Goal: Information Seeking & Learning: Find specific fact

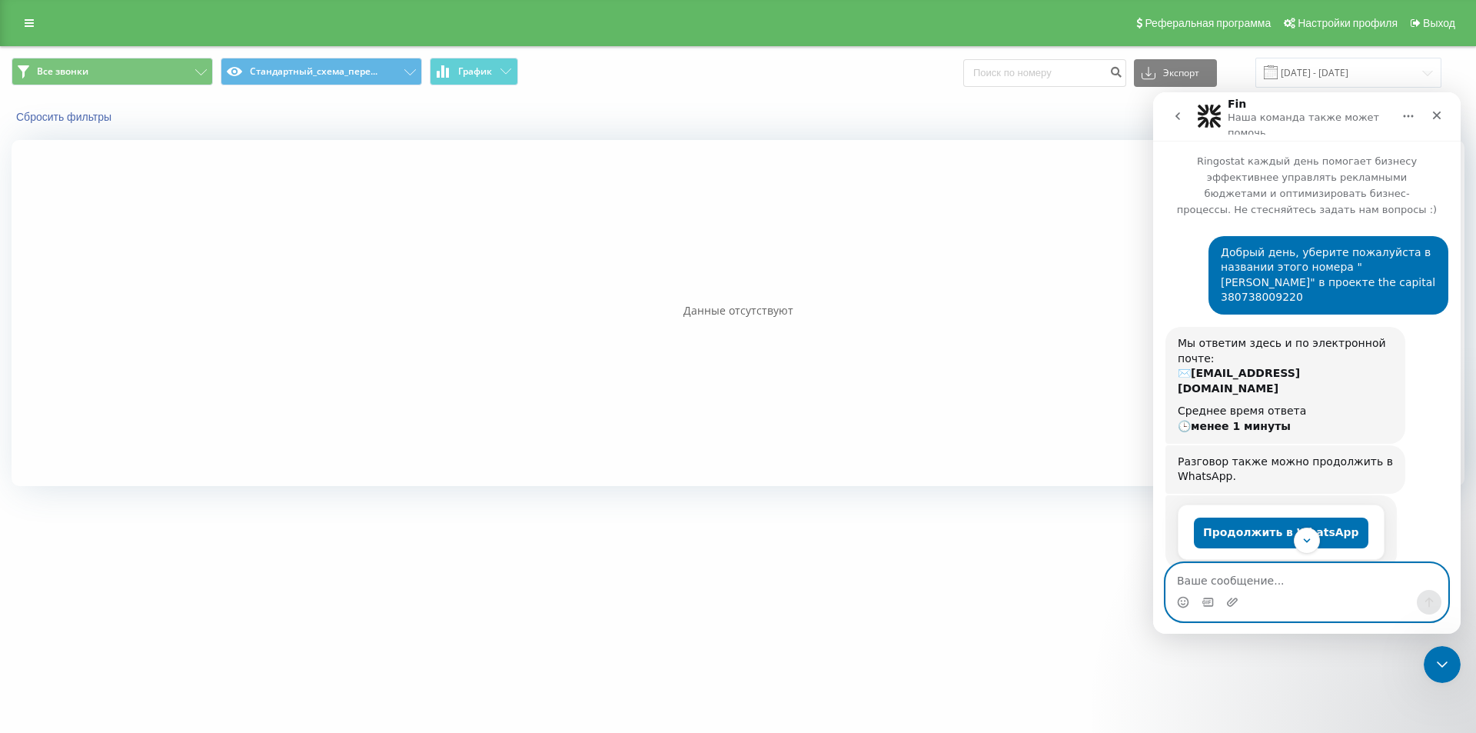
click at [1246, 587] on textarea "Ваше сообщение..." at bounding box center [1306, 577] width 281 height 26
type textarea "так он подписан не так"
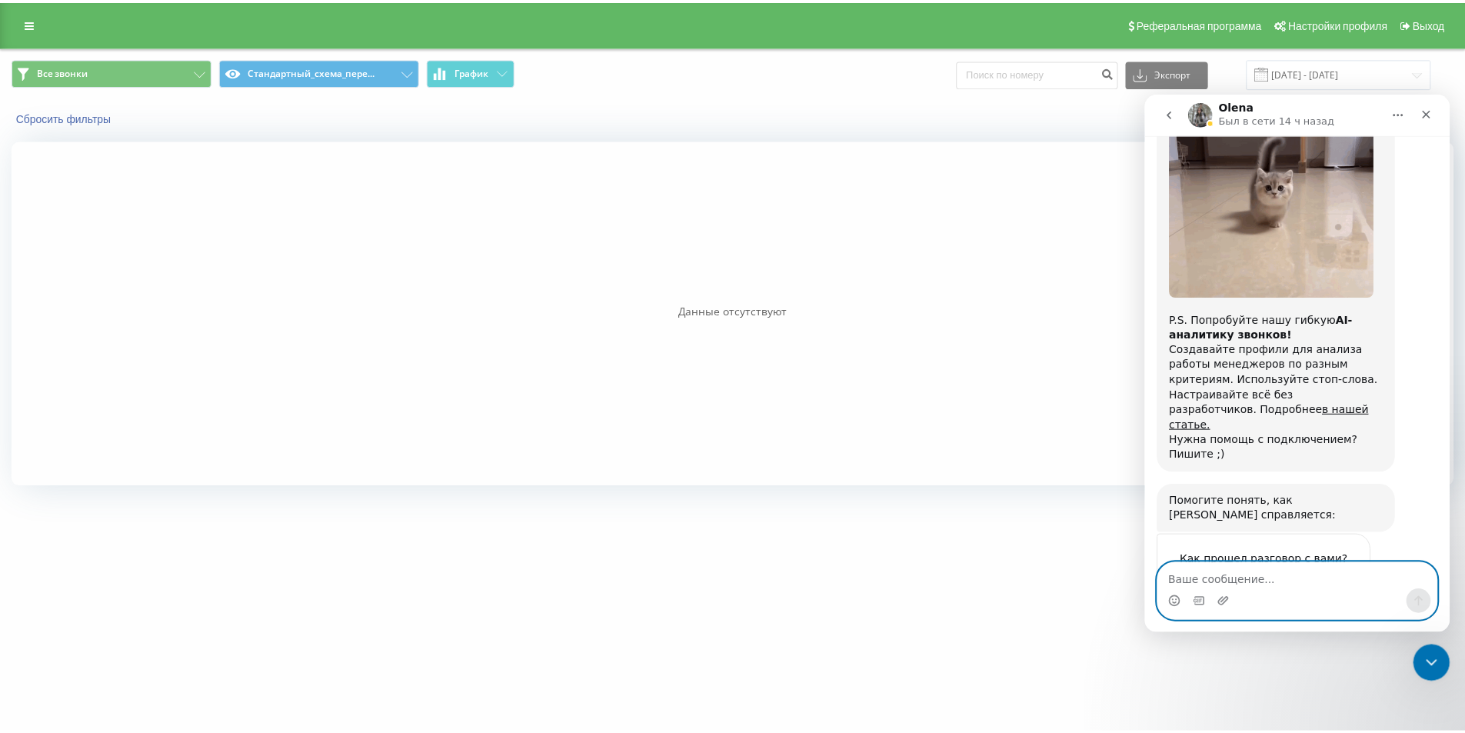
scroll to position [1269, 0]
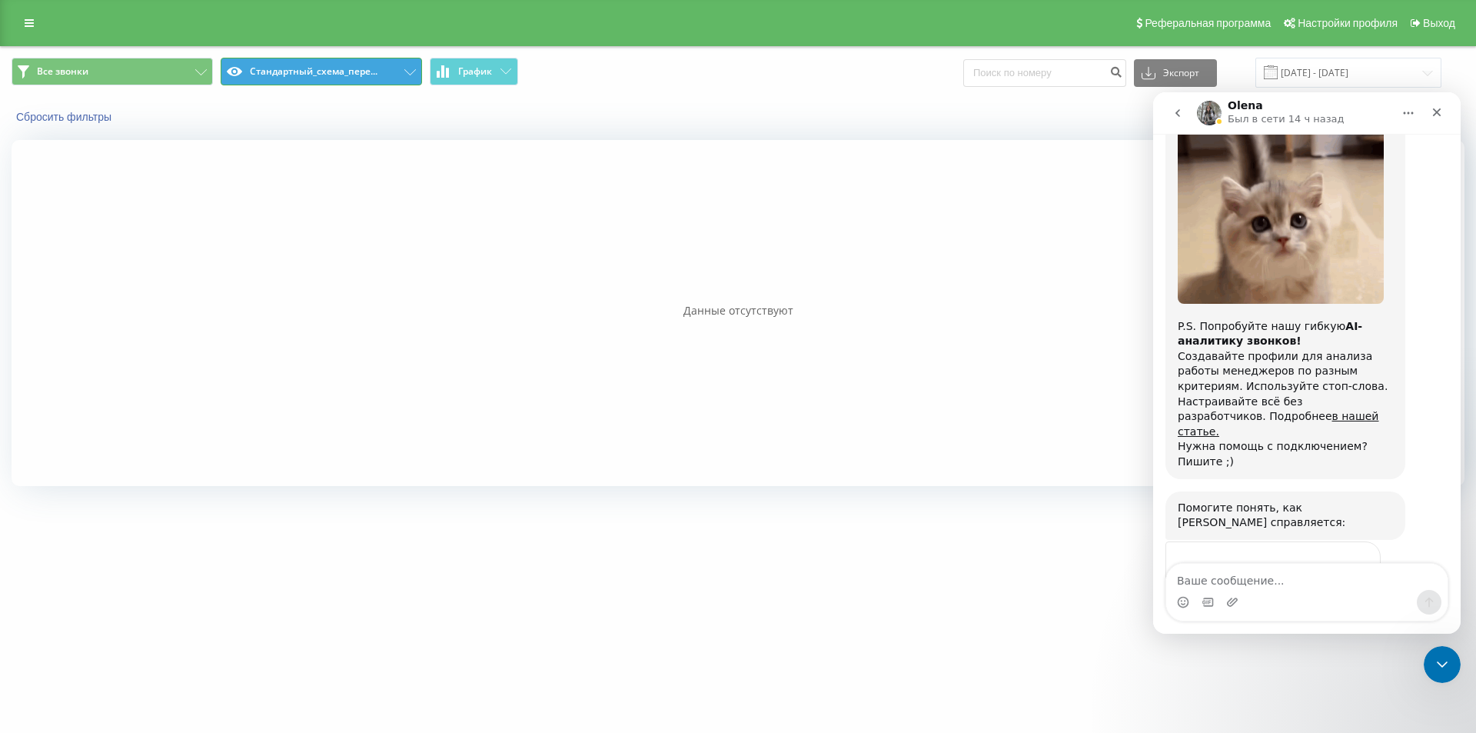
click at [381, 79] on button "Стандартный_схема_пере..." at bounding box center [321, 72] width 201 height 28
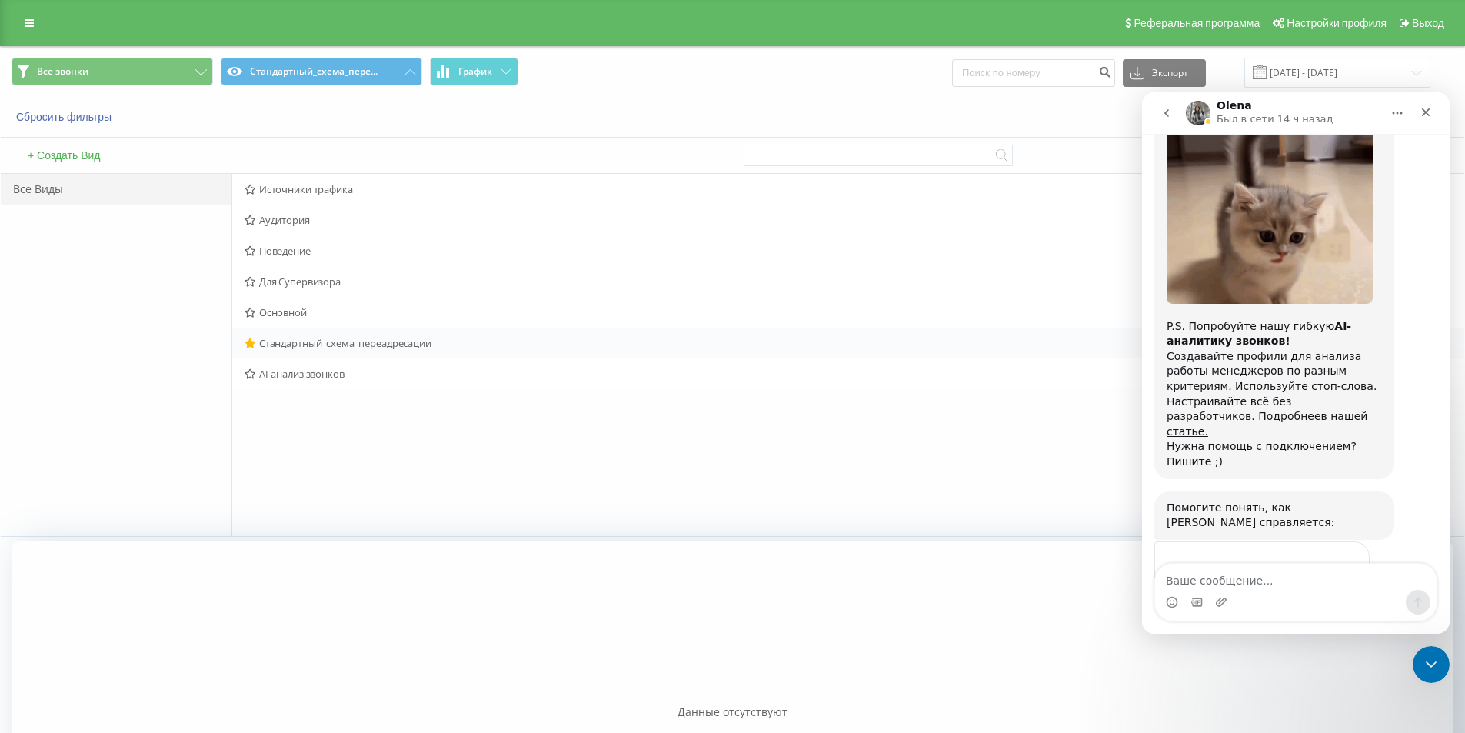
click at [295, 335] on div "Стандартный_схема_переадресации Действия Редактировать Копировать Удалить По ум…" at bounding box center [848, 343] width 1232 height 31
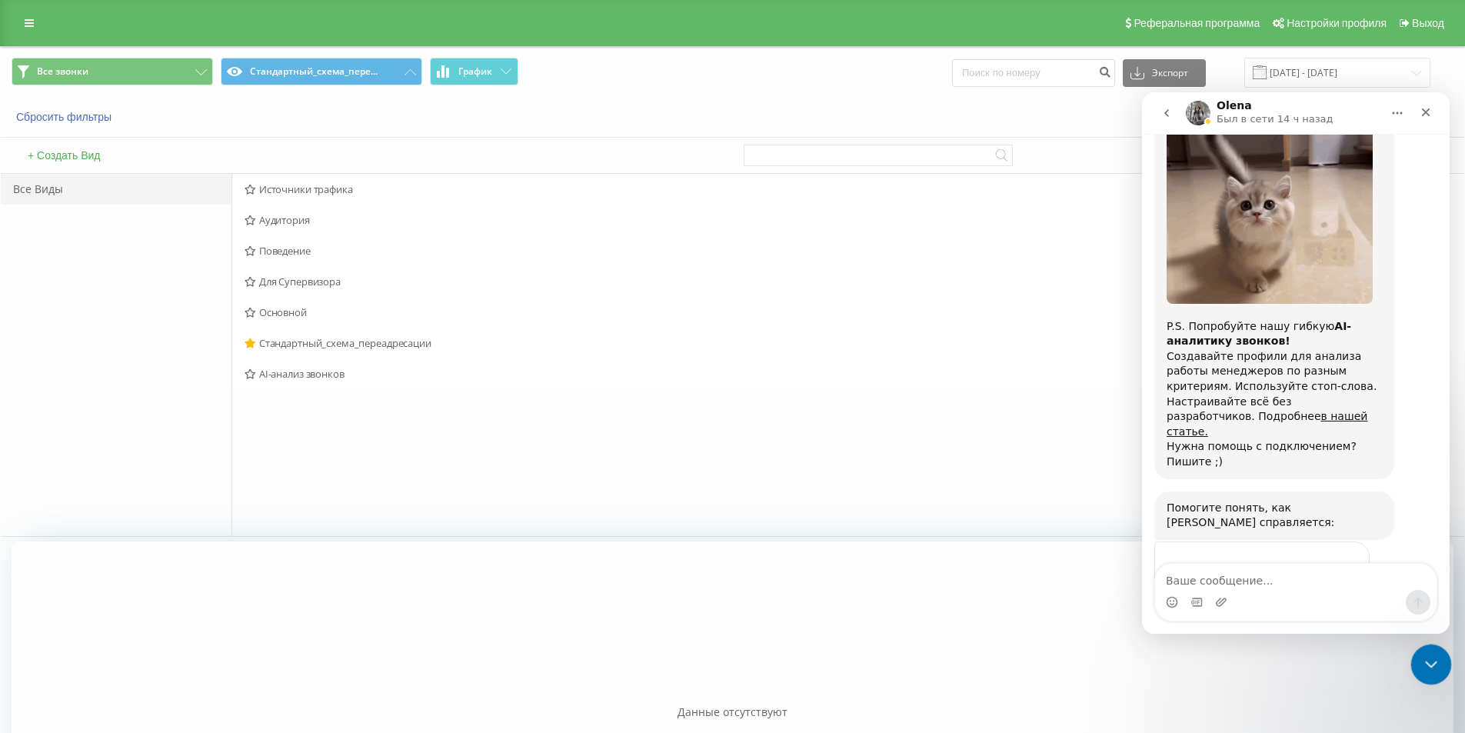
click at [1436, 674] on div "Закрыть службу сообщений Intercom" at bounding box center [1428, 662] width 37 height 37
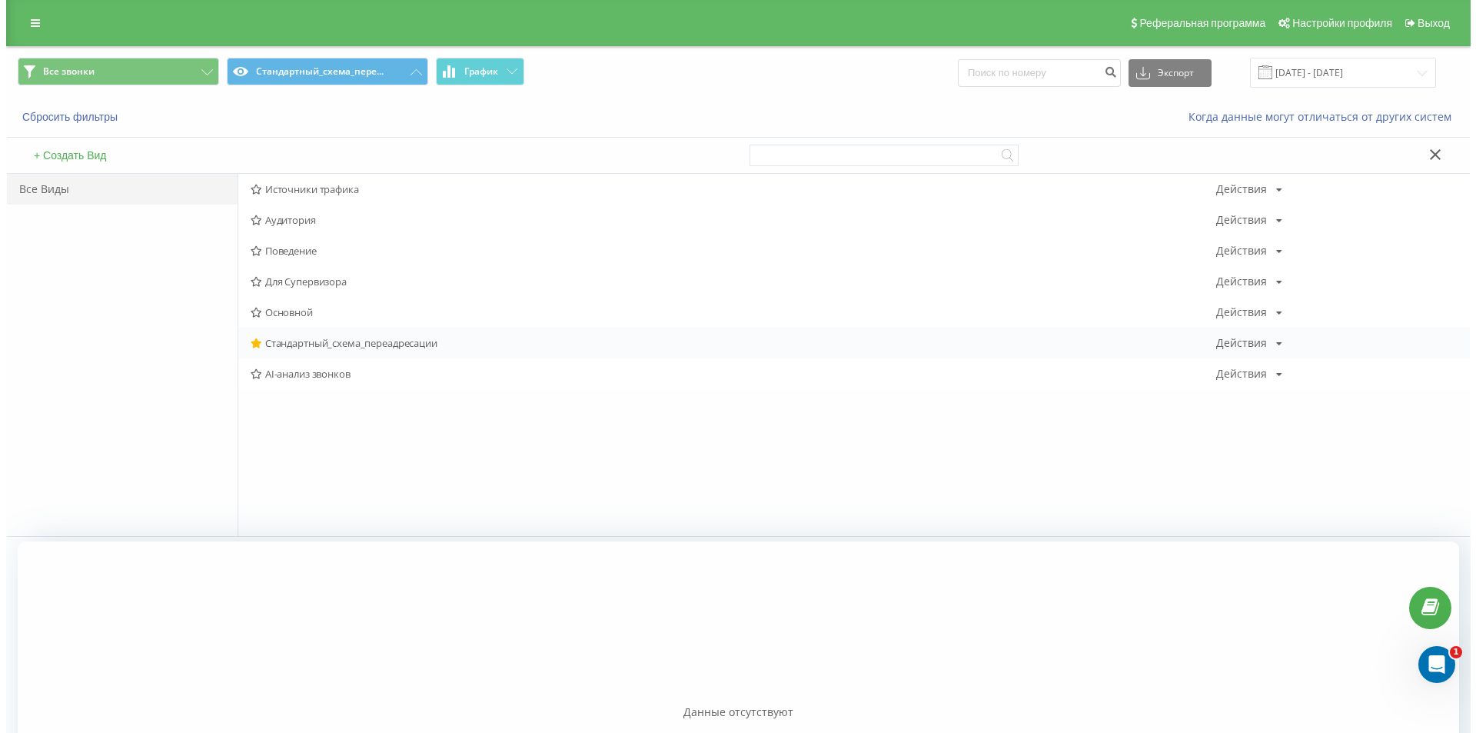
scroll to position [1269, 0]
click at [333, 340] on span "Стандартный_схема_переадресации" at bounding box center [727, 343] width 966 height 11
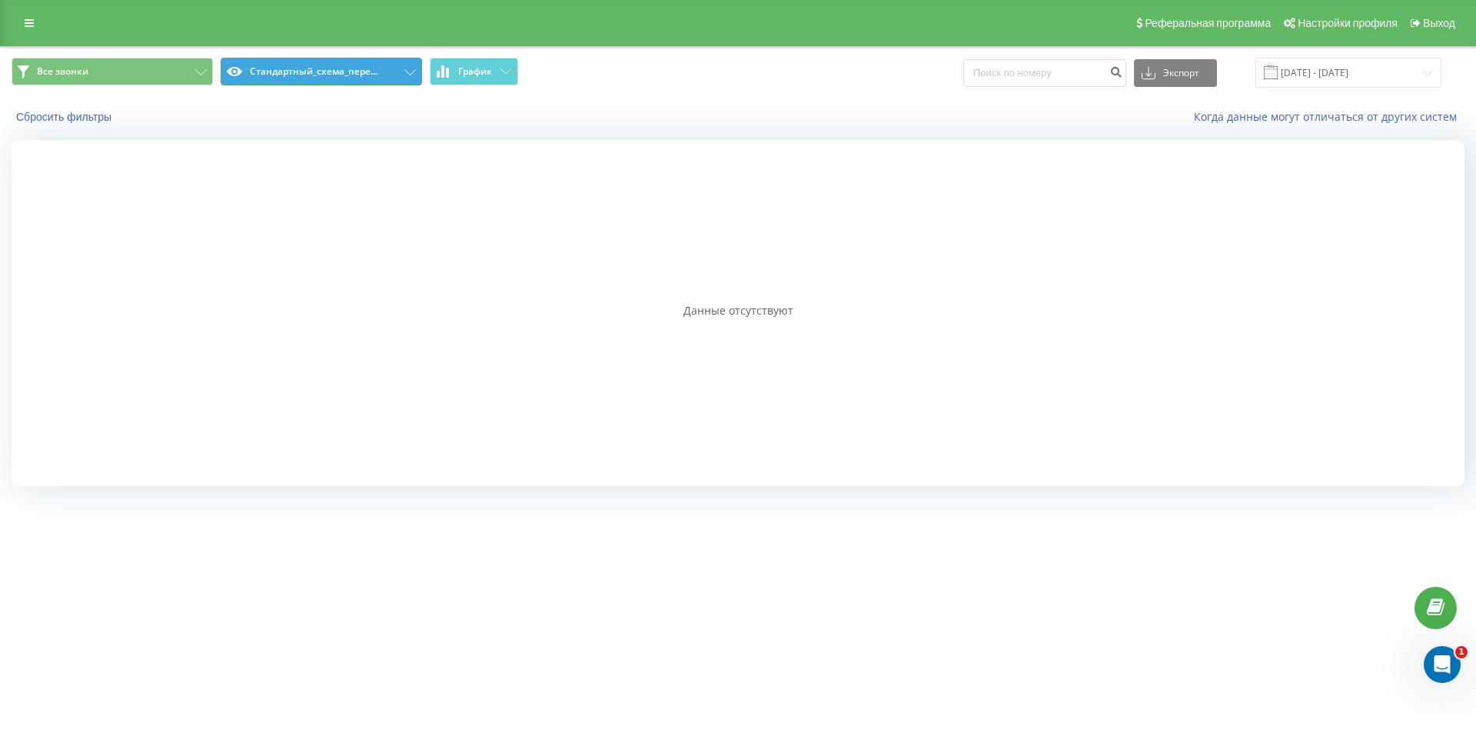
click at [328, 66] on button "Стандартный_схема_пере..." at bounding box center [321, 72] width 201 height 28
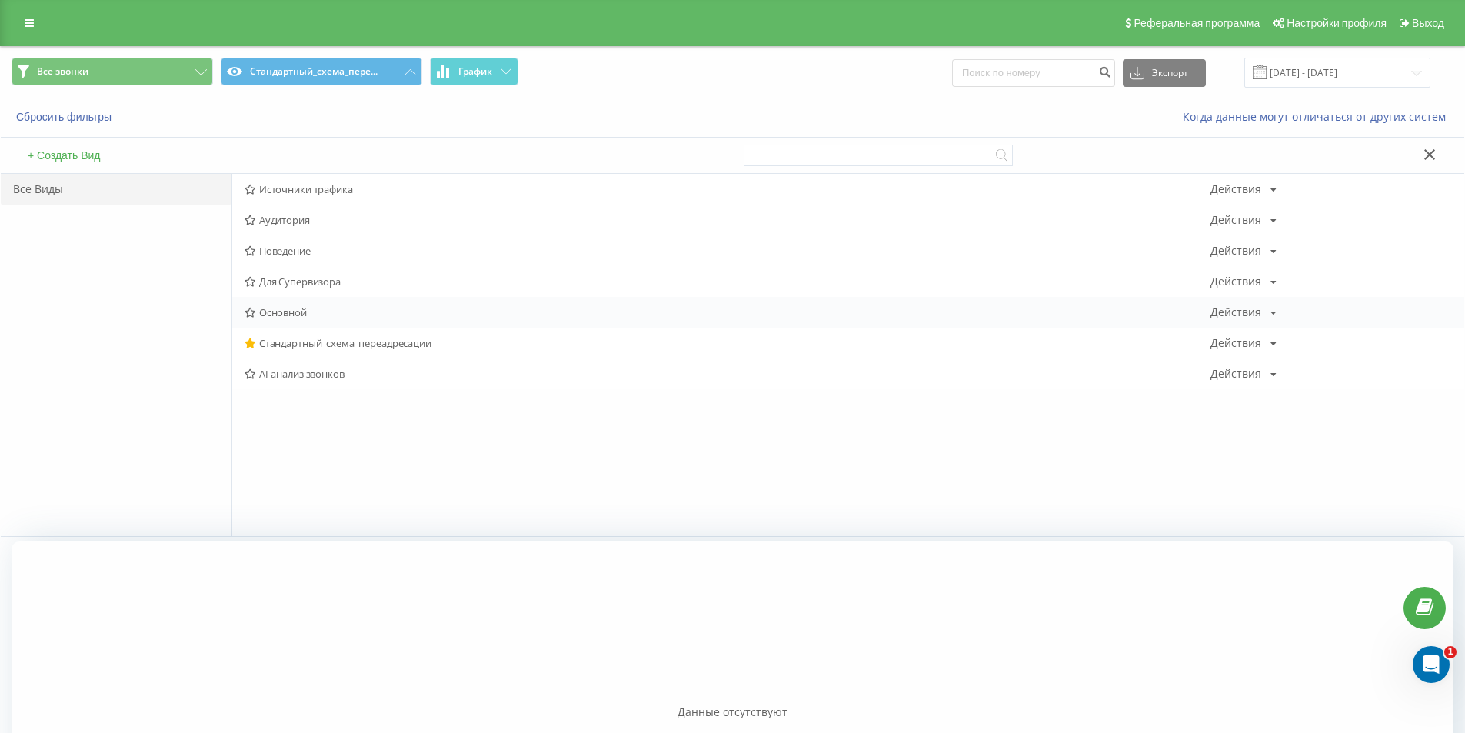
click at [306, 308] on span "Основной" at bounding box center [727, 312] width 966 height 11
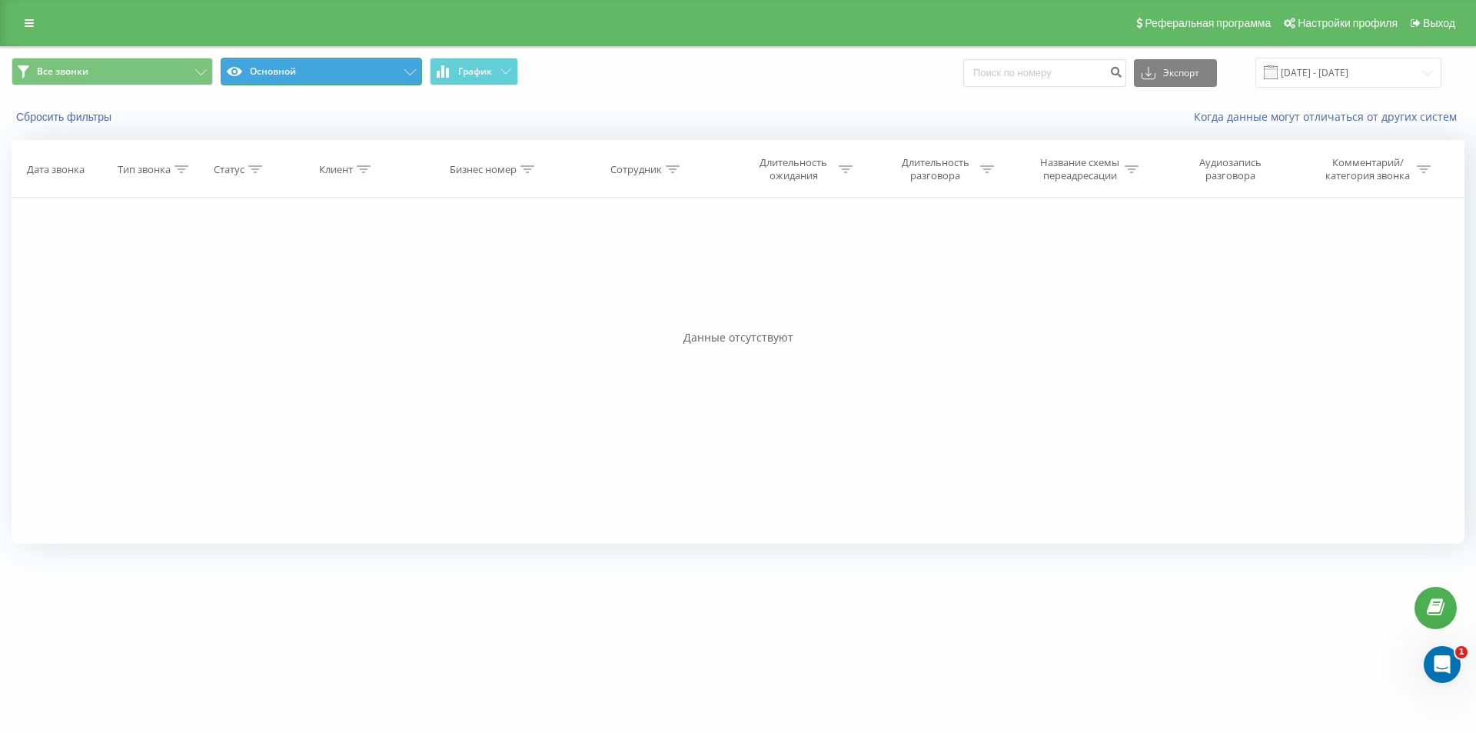
click at [407, 67] on button "Основной" at bounding box center [321, 72] width 201 height 28
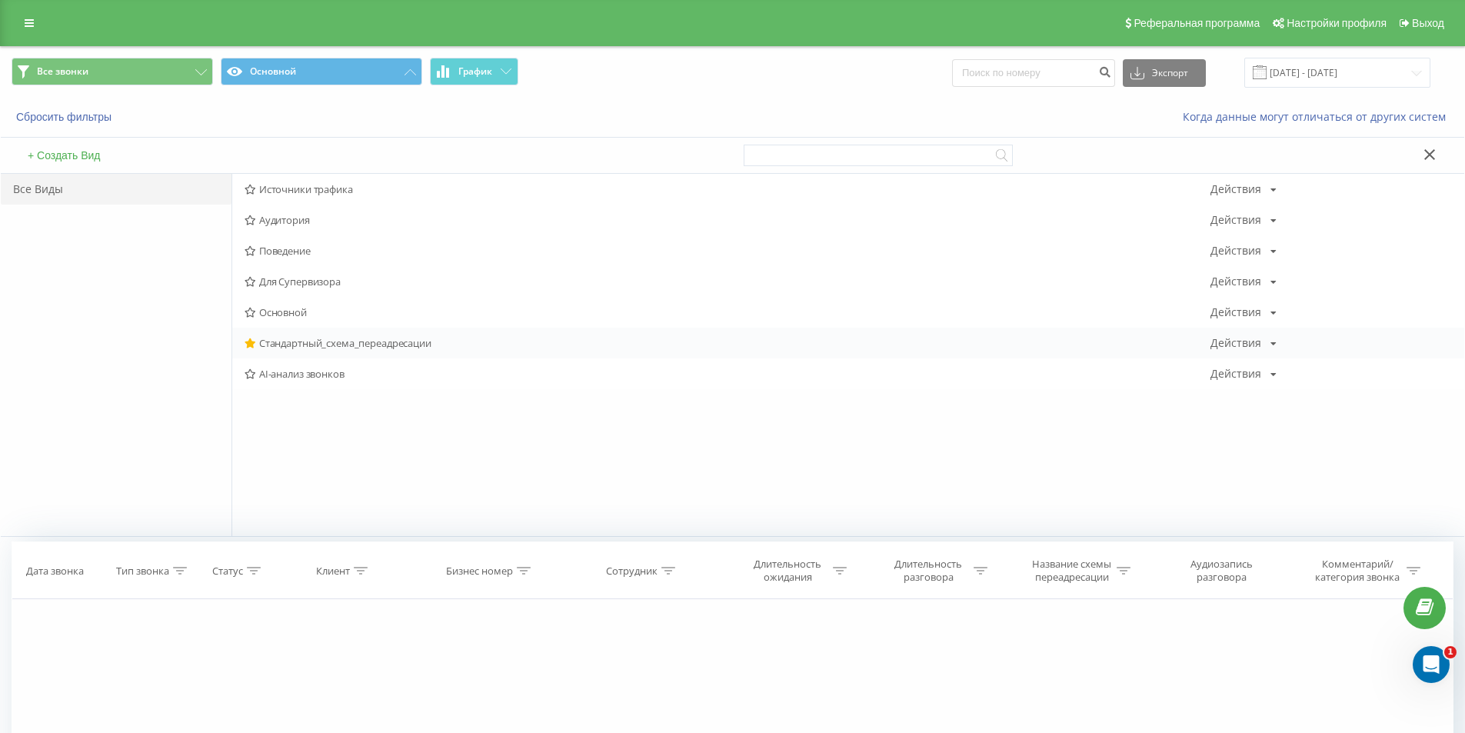
click at [297, 334] on div "Стандартный_схема_переадресации Действия Редактировать Копировать Удалить По ум…" at bounding box center [848, 343] width 1232 height 31
click at [344, 341] on span "Стандартный_схема_переадресации" at bounding box center [727, 343] width 966 height 11
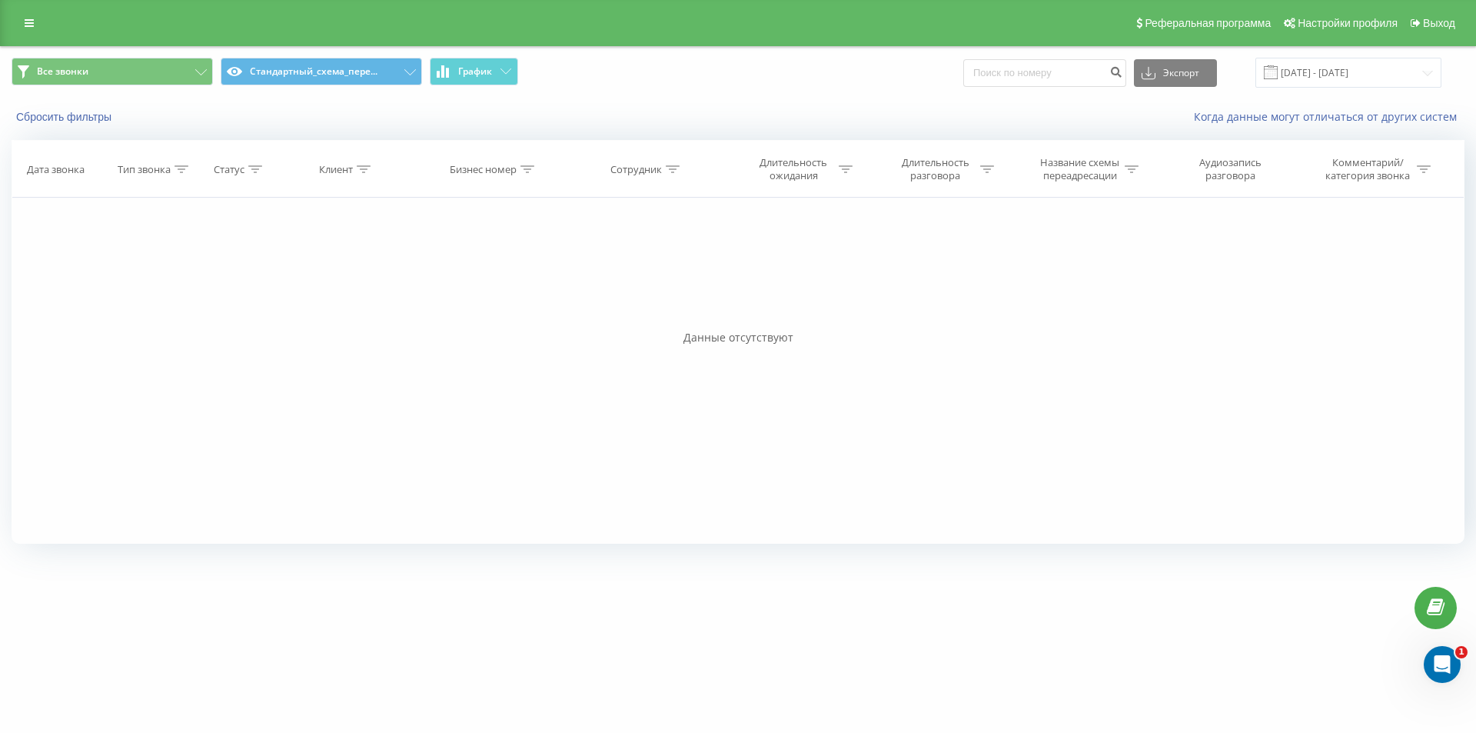
click at [43, 29] on div "Реферальная программа Настройки профиля Выход" at bounding box center [738, 23] width 1476 height 46
click at [37, 26] on link at bounding box center [29, 23] width 28 height 22
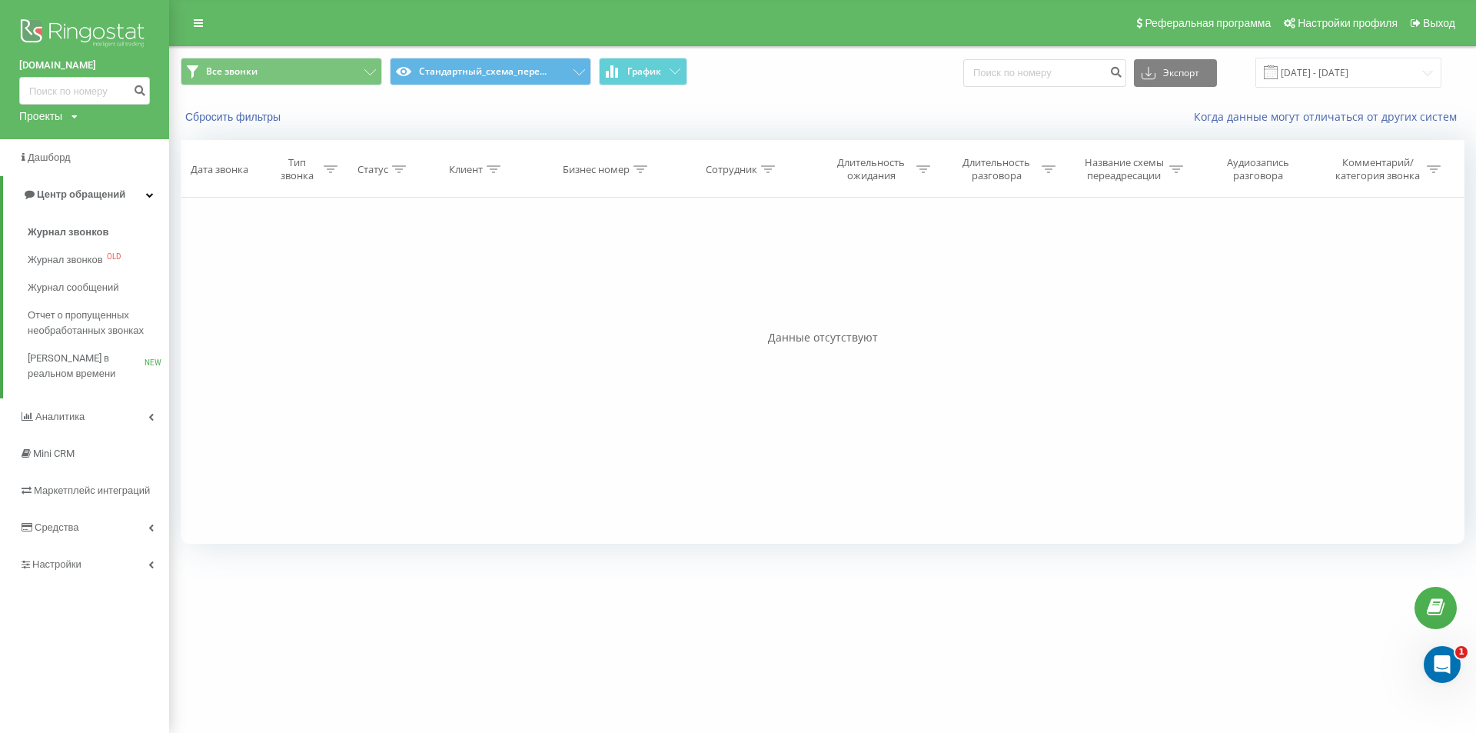
click at [175, 34] on div "Реферальная программа Настройки профиля Выход" at bounding box center [738, 23] width 1476 height 46
click at [198, 22] on icon at bounding box center [198, 23] width 9 height 11
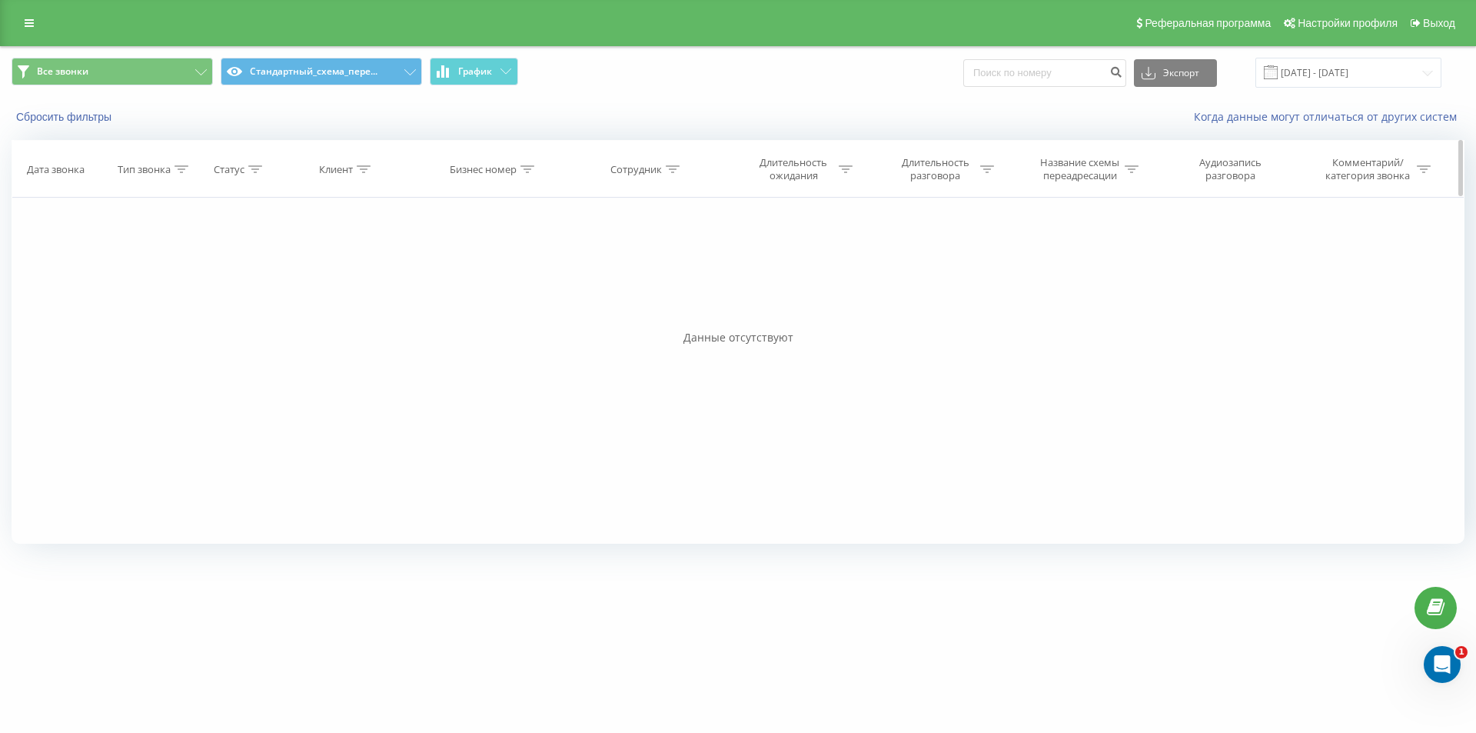
click at [364, 167] on icon at bounding box center [364, 169] width 14 height 8
click at [323, 272] on input "text" at bounding box center [346, 279] width 135 height 27
paste input "380688460606"
click at [392, 298] on span "OK" at bounding box center [379, 310] width 43 height 24
click at [364, 169] on icon at bounding box center [364, 169] width 14 height 8
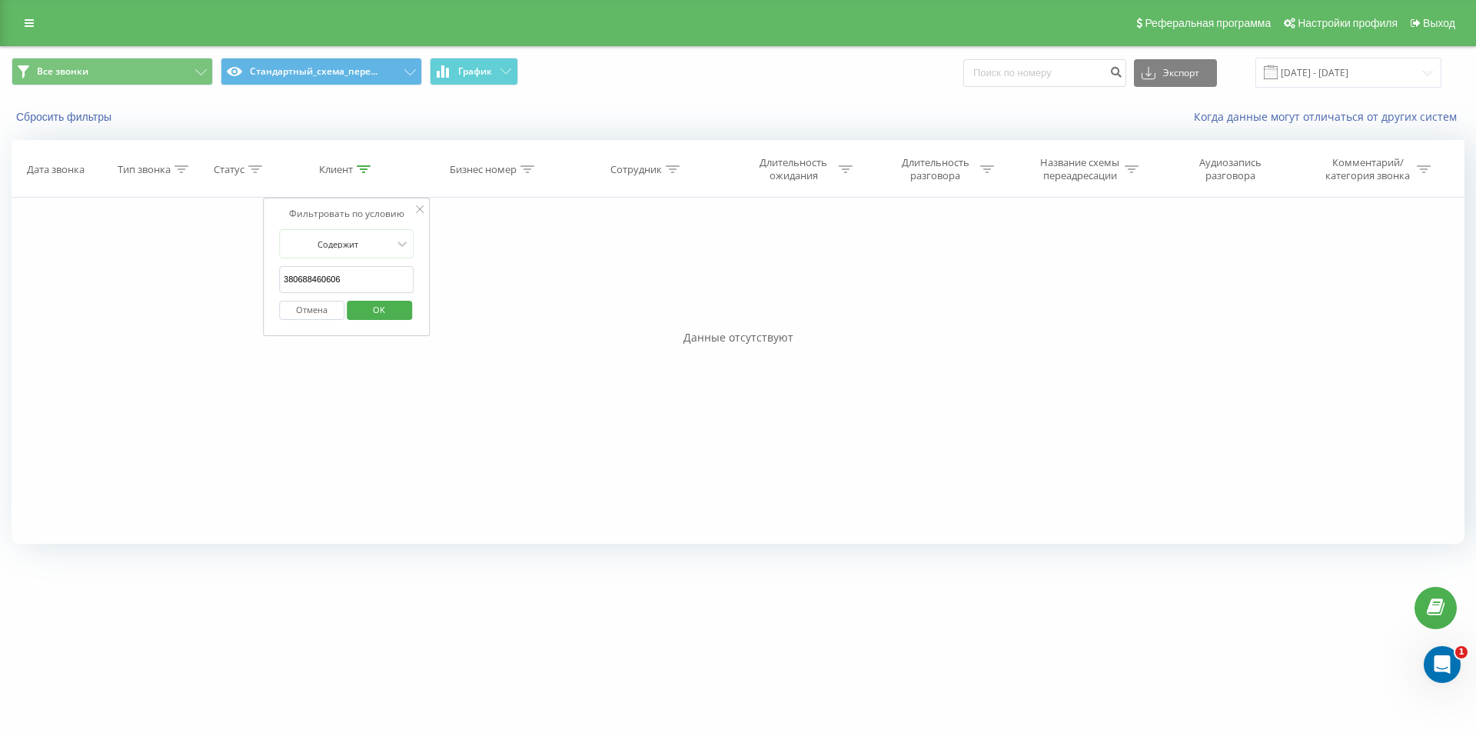
click at [341, 279] on input "380688460606" at bounding box center [346, 279] width 135 height 27
drag, startPoint x: 341, startPoint y: 279, endPoint x: 361, endPoint y: 304, distance: 31.2
click at [344, 279] on input "380688460606" at bounding box center [346, 279] width 135 height 27
paste input "976200677"
click at [371, 314] on span "OK" at bounding box center [379, 310] width 43 height 24
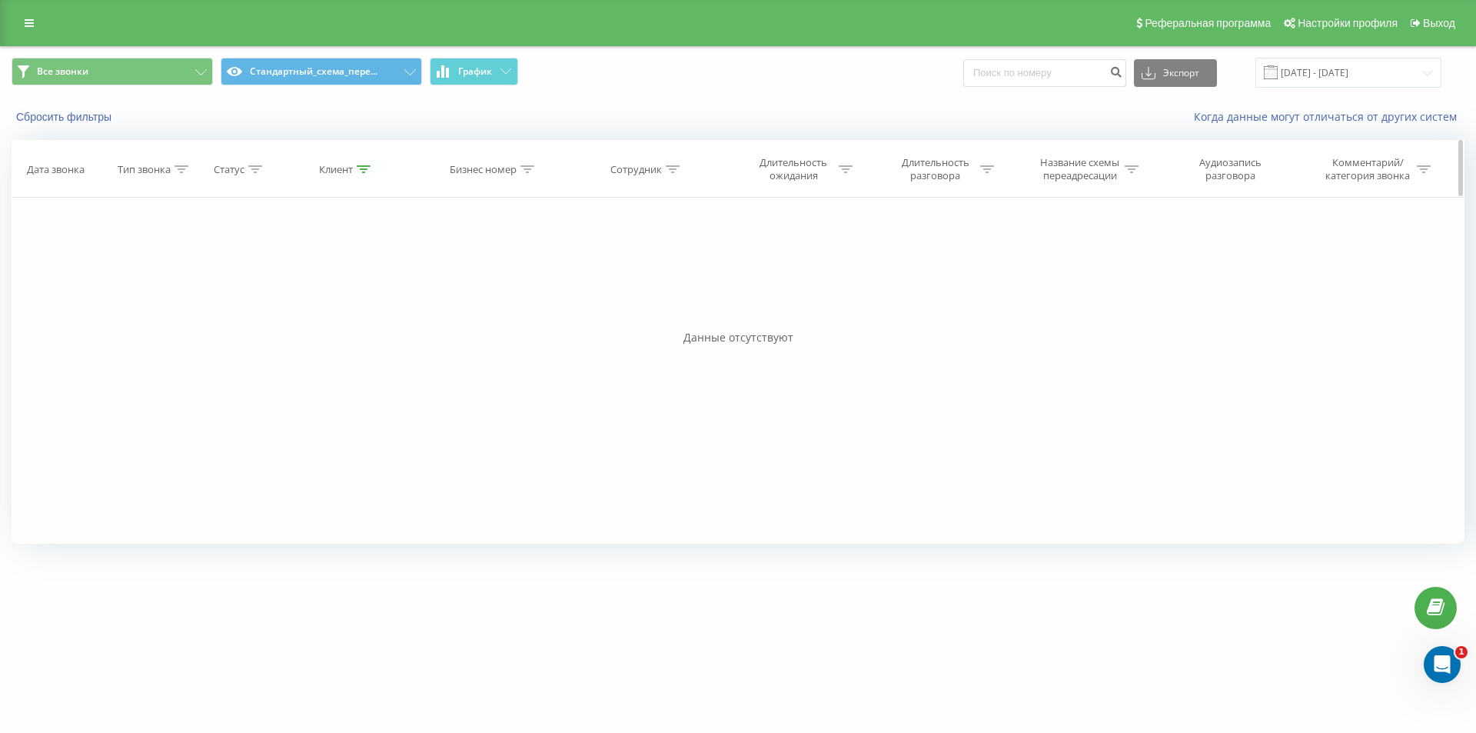
click at [368, 172] on div at bounding box center [364, 169] width 14 height 13
click at [336, 283] on input "380976200677" at bounding box center [346, 279] width 135 height 27
paste input "89415503"
click at [358, 303] on span "OK" at bounding box center [379, 310] width 43 height 24
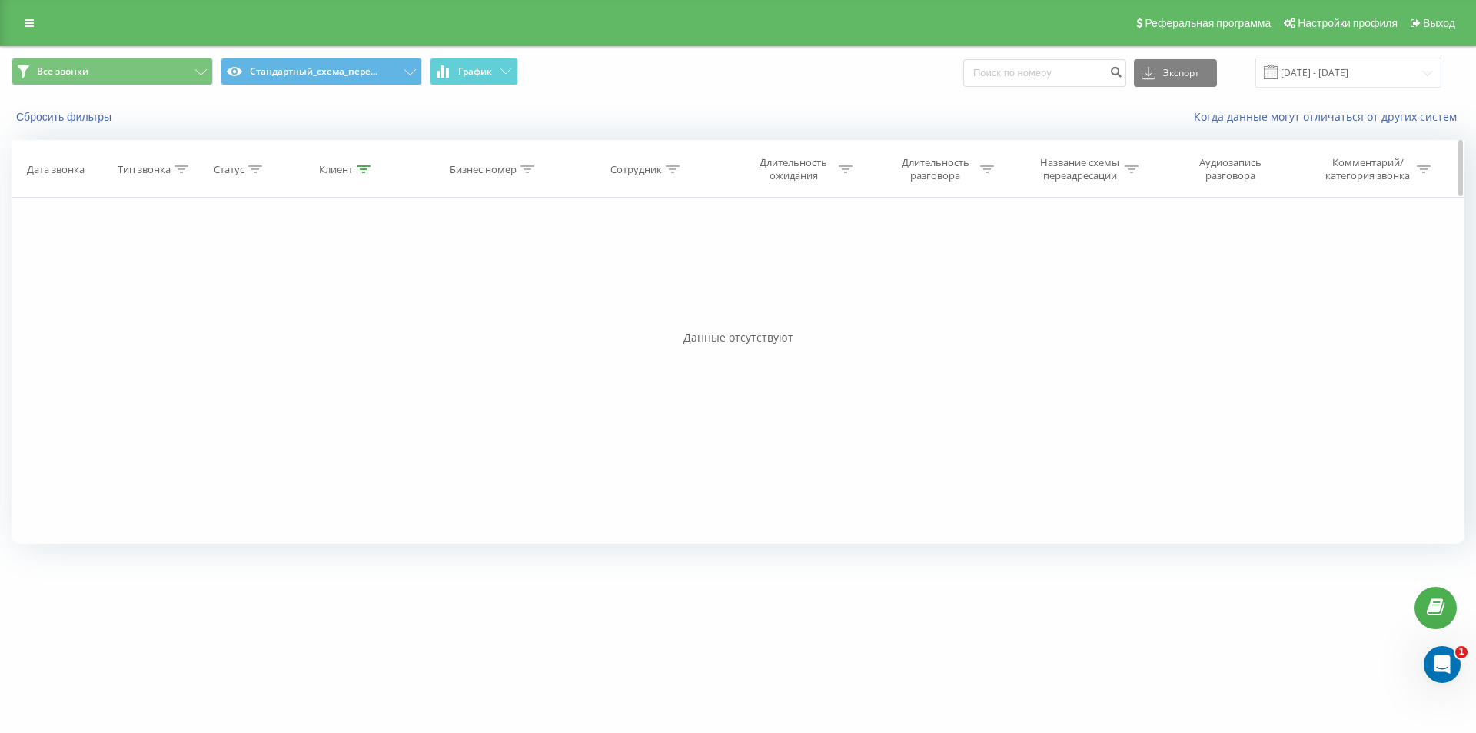
click at [365, 168] on icon at bounding box center [364, 169] width 14 height 8
click at [334, 275] on input "380989415503" at bounding box center [346, 279] width 135 height 27
paste input "53037307"
click at [361, 310] on span "OK" at bounding box center [379, 310] width 43 height 24
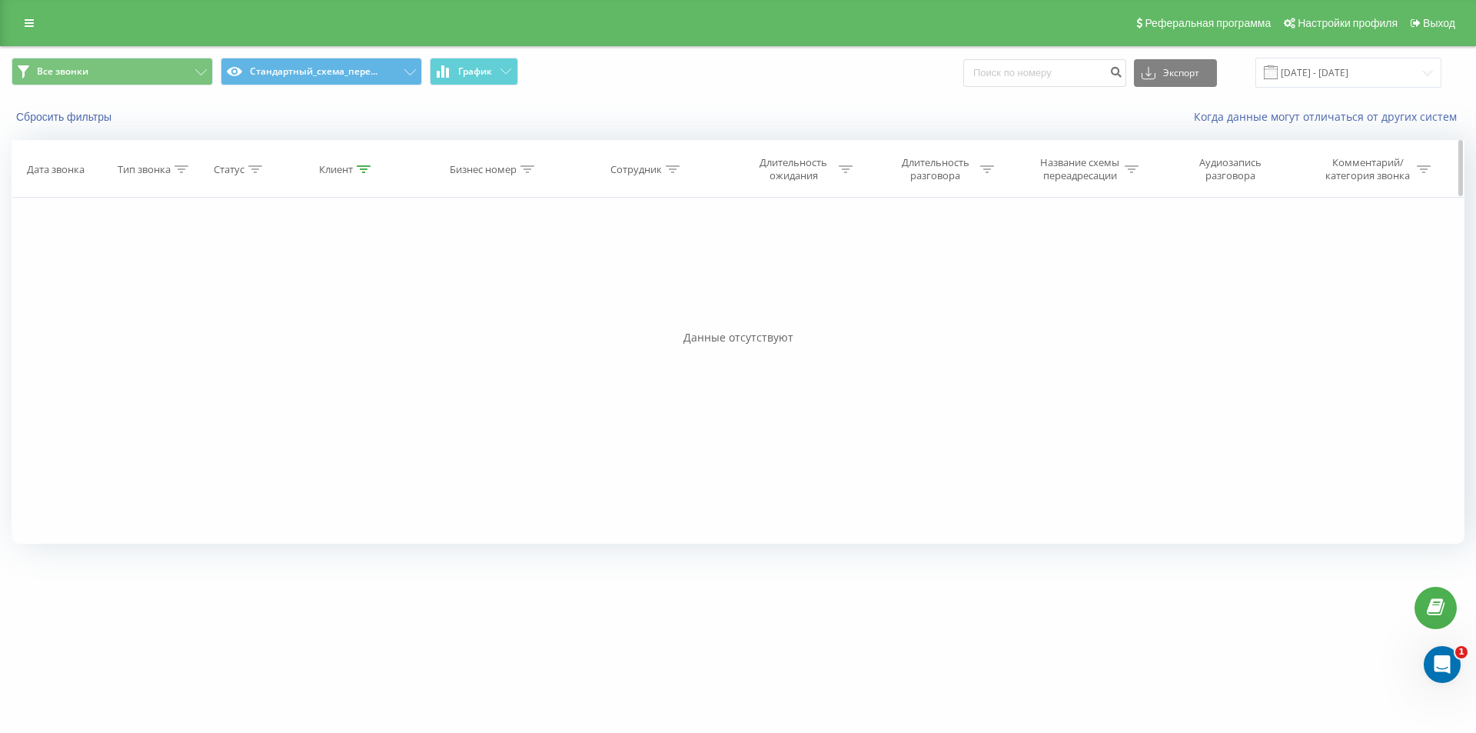
click at [364, 169] on icon at bounding box center [364, 169] width 14 height 8
click at [351, 289] on input "380953037307" at bounding box center [346, 279] width 135 height 27
paste input "63861224"
click at [375, 311] on span "OK" at bounding box center [379, 310] width 43 height 24
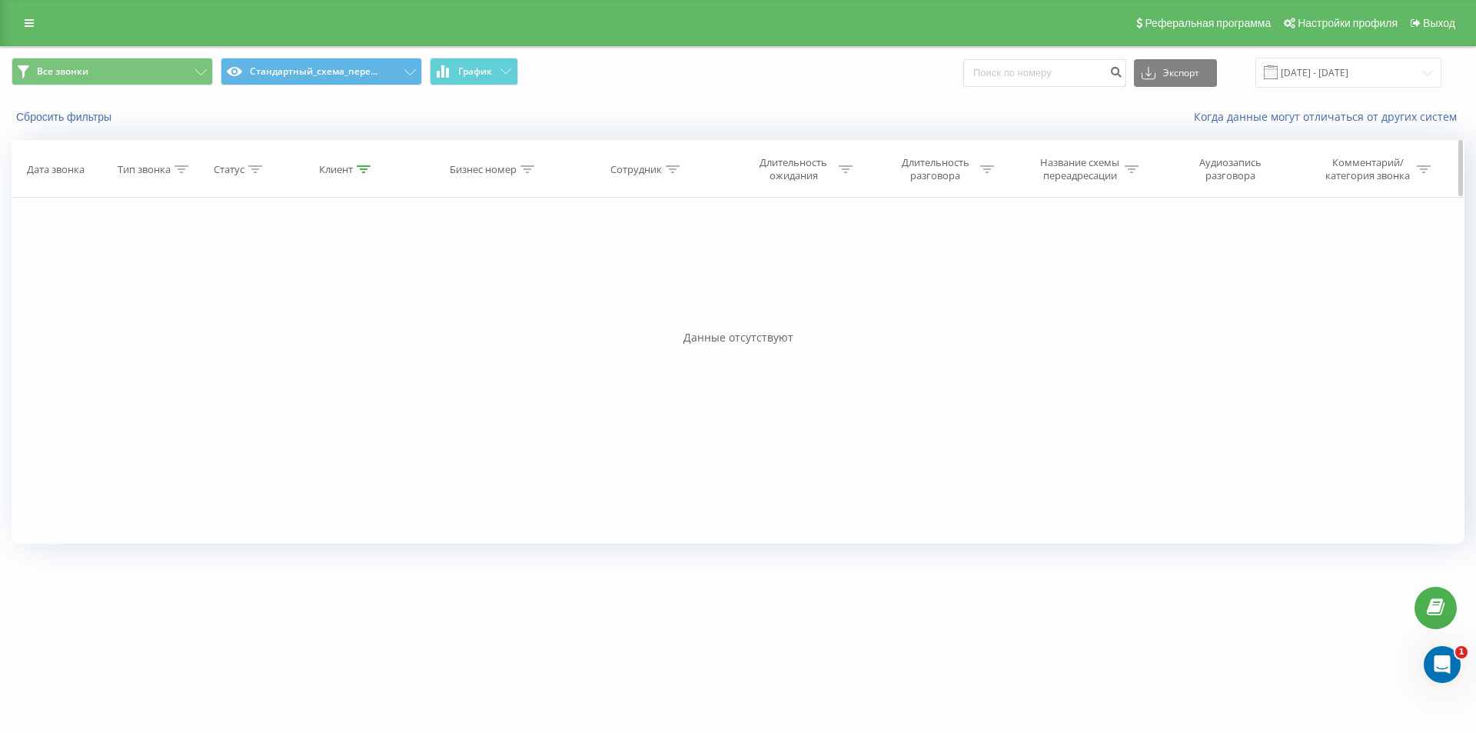
click at [360, 165] on icon at bounding box center [364, 169] width 14 height 8
click at [338, 273] on input "380638612247" at bounding box center [346, 279] width 135 height 27
paste input "988058409"
type input "380988058409"
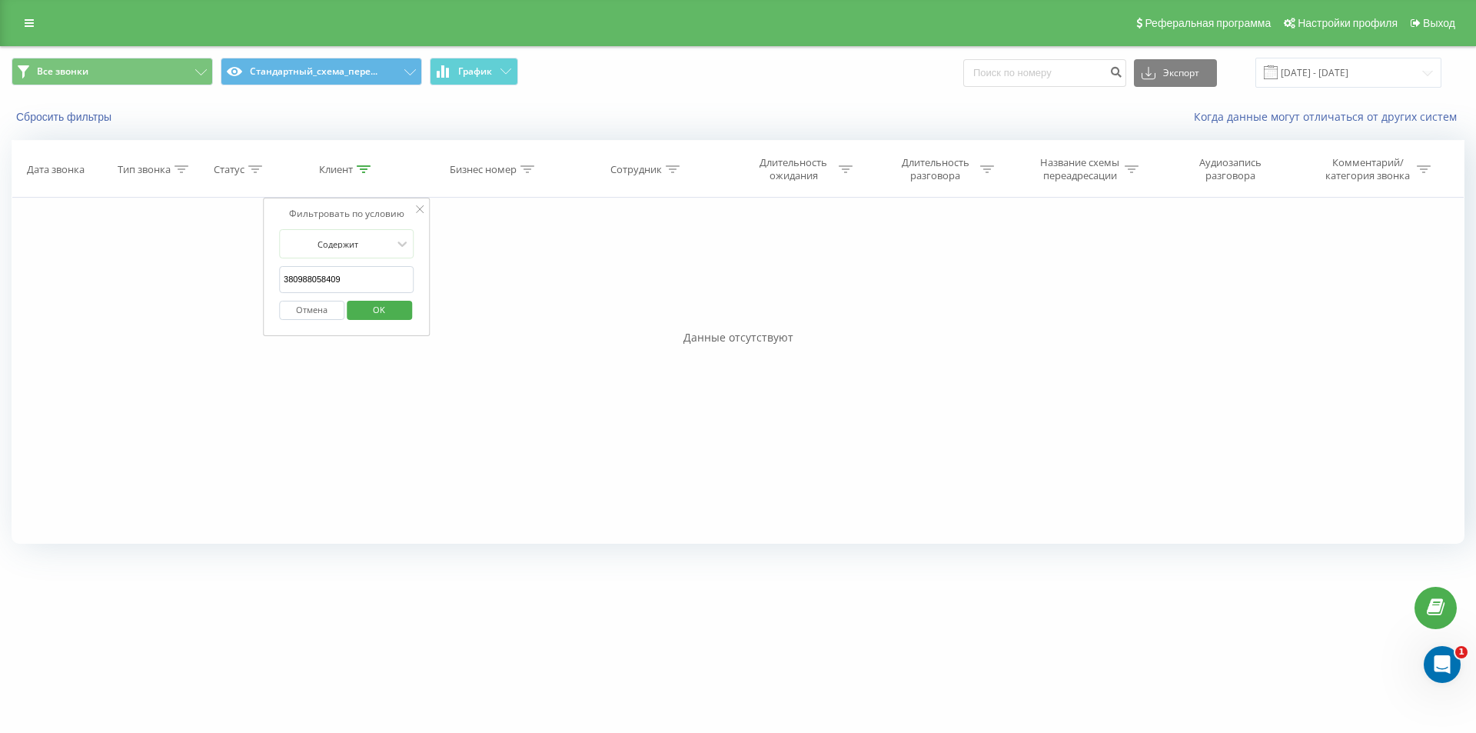
click at [349, 315] on button "OK" at bounding box center [379, 310] width 65 height 19
click at [24, 32] on link at bounding box center [29, 23] width 28 height 22
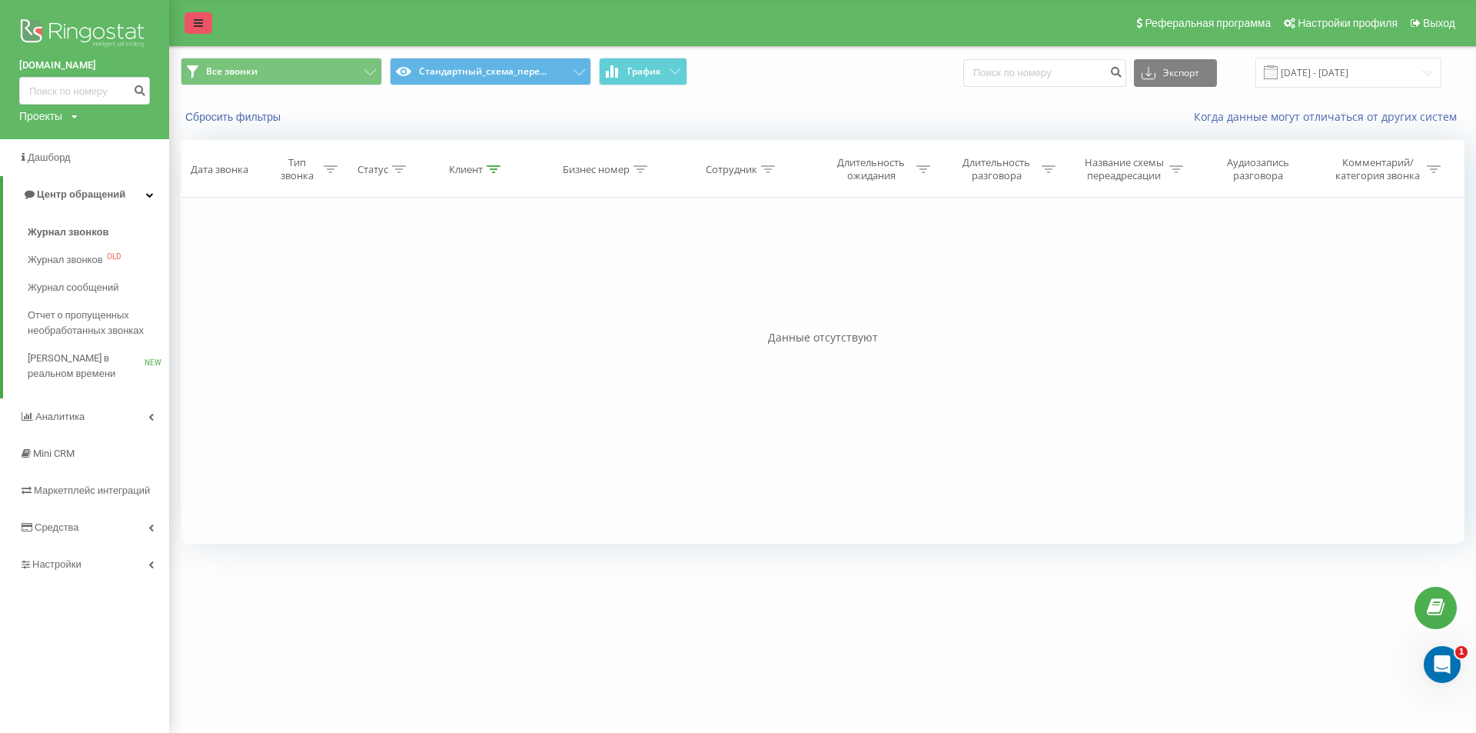
click at [185, 24] on link at bounding box center [199, 23] width 28 height 22
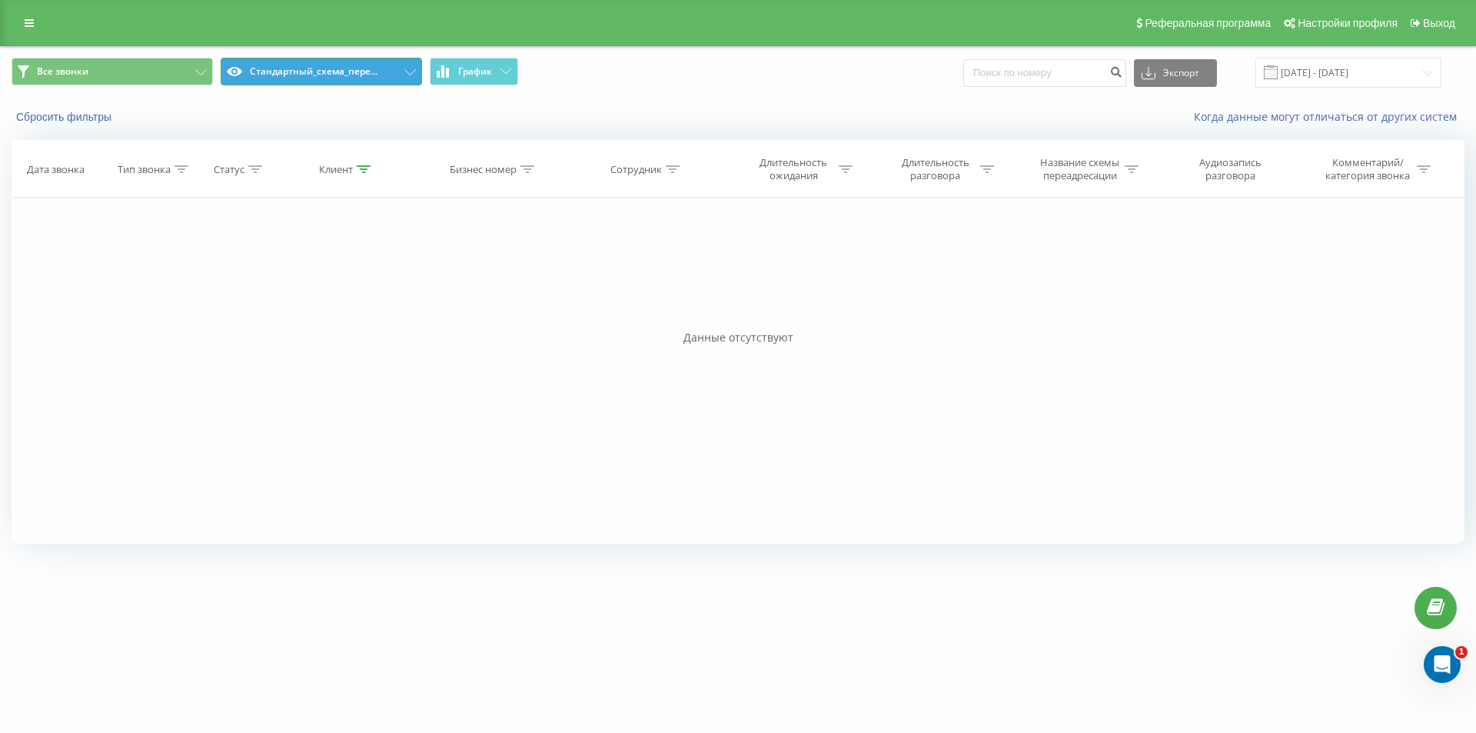
click at [390, 77] on button "Стандартный_схема_пере..." at bounding box center [321, 72] width 201 height 28
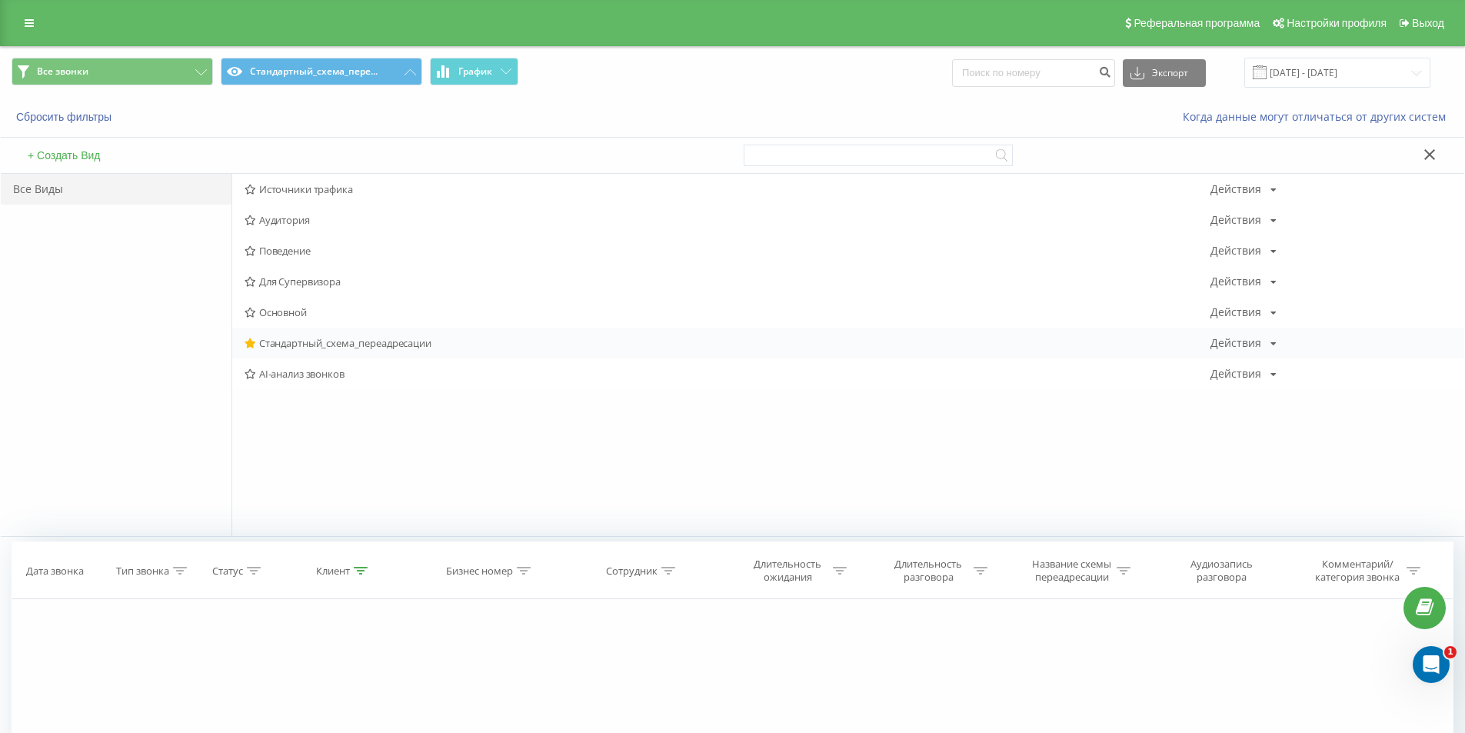
click at [303, 348] on span "Стандартный_схема_переадресации" at bounding box center [727, 343] width 966 height 11
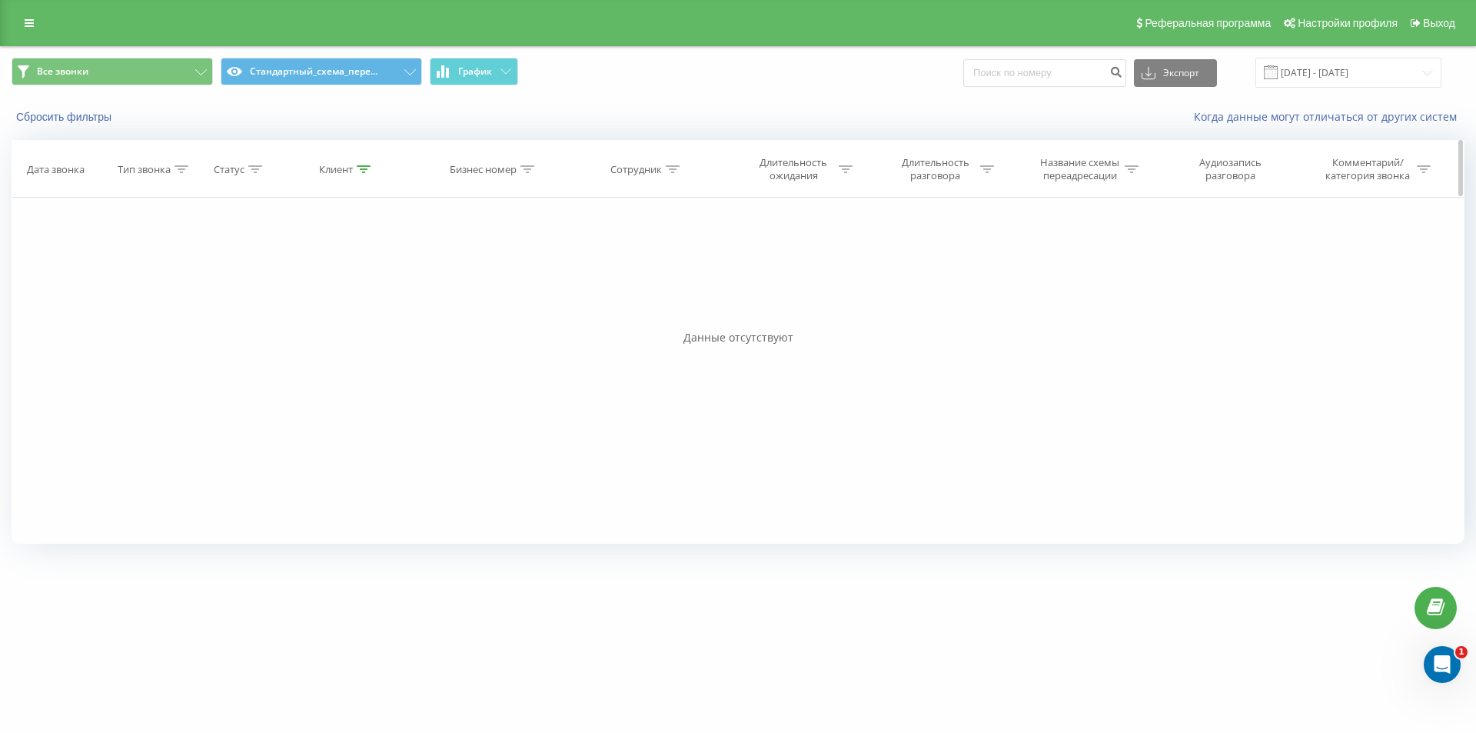
click at [354, 175] on div "Клиент" at bounding box center [345, 169] width 52 height 13
click at [345, 269] on input "380988058409" at bounding box center [346, 279] width 135 height 27
paste input "674434470"
click at [369, 316] on span "OK" at bounding box center [379, 310] width 43 height 24
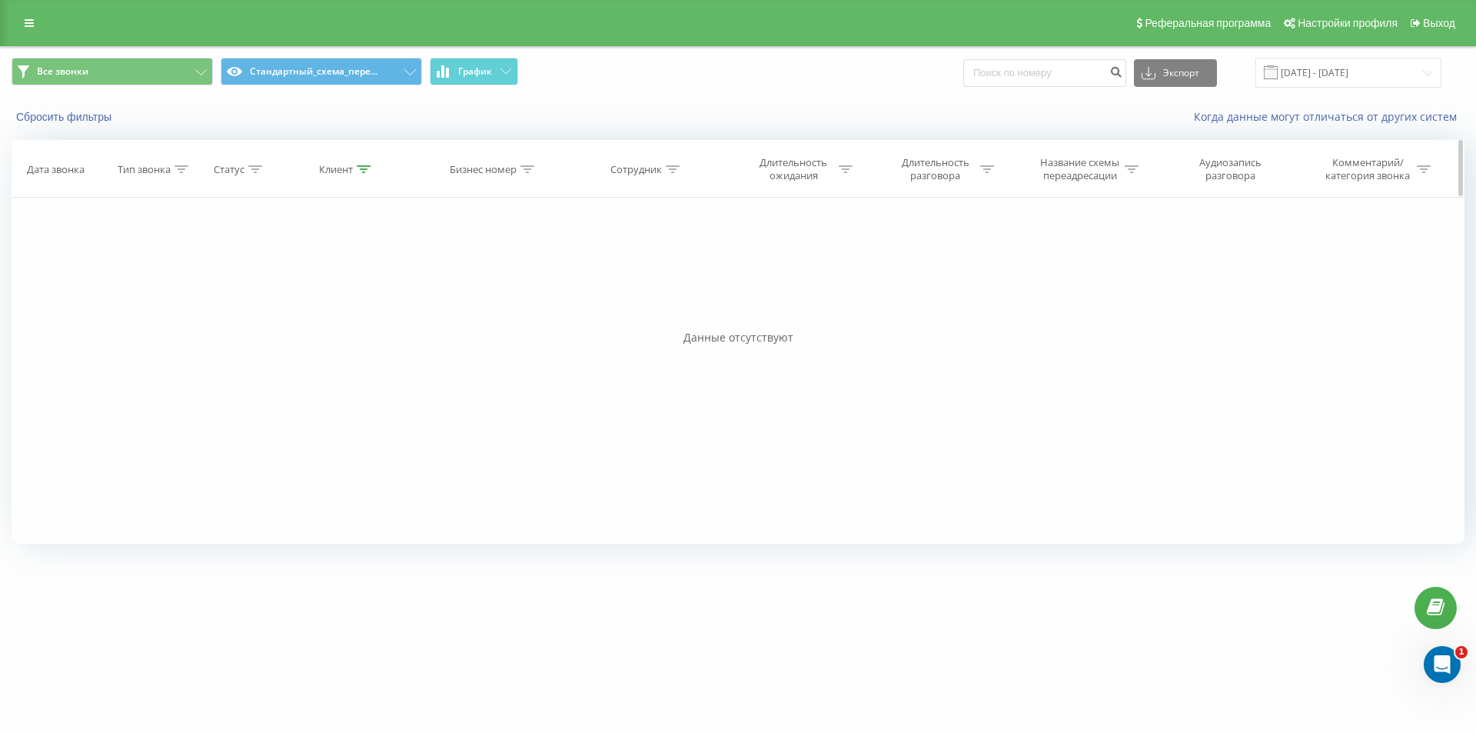
click at [359, 170] on icon at bounding box center [364, 169] width 14 height 8
click at [343, 284] on input "380674434470" at bounding box center [346, 279] width 135 height 27
paste input "993648204"
type input "380993648204"
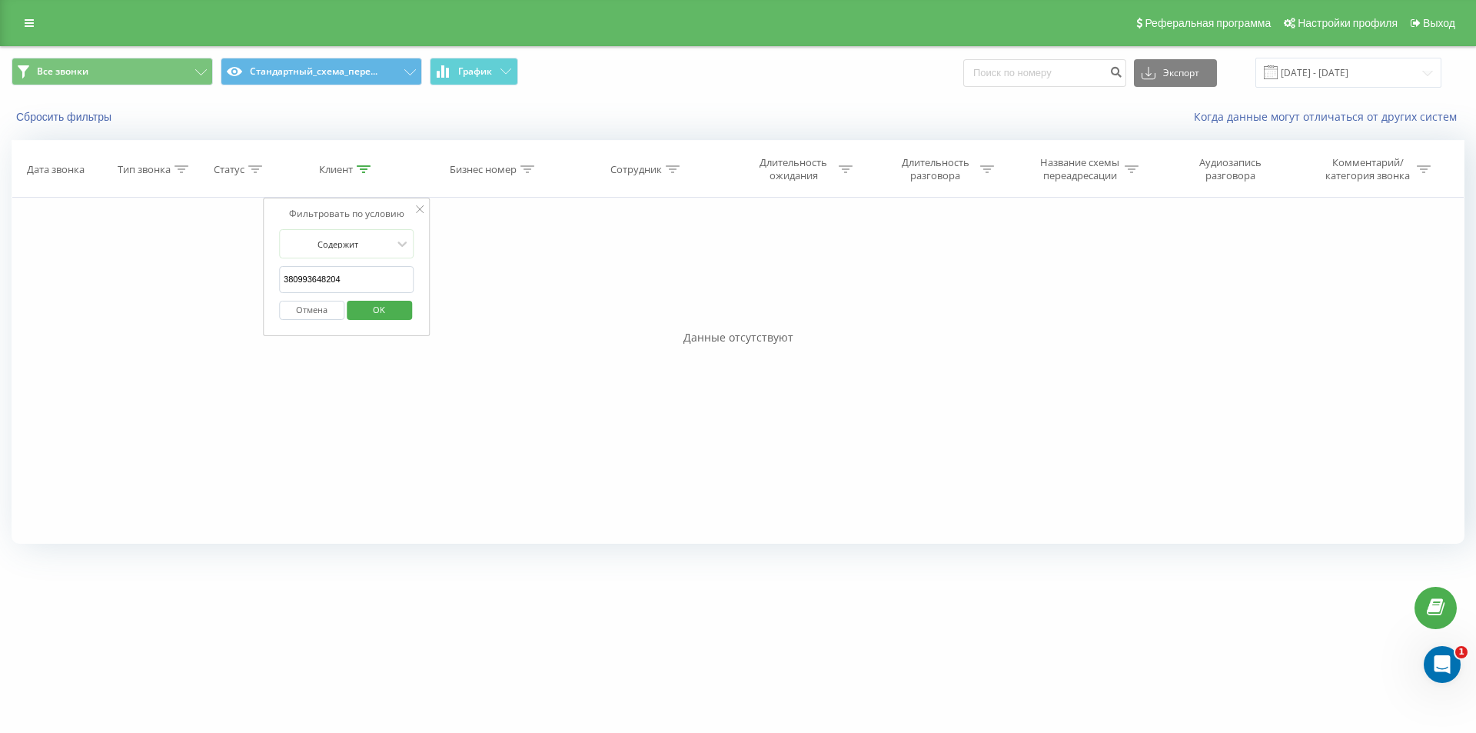
click at [362, 308] on span "OK" at bounding box center [379, 310] width 43 height 24
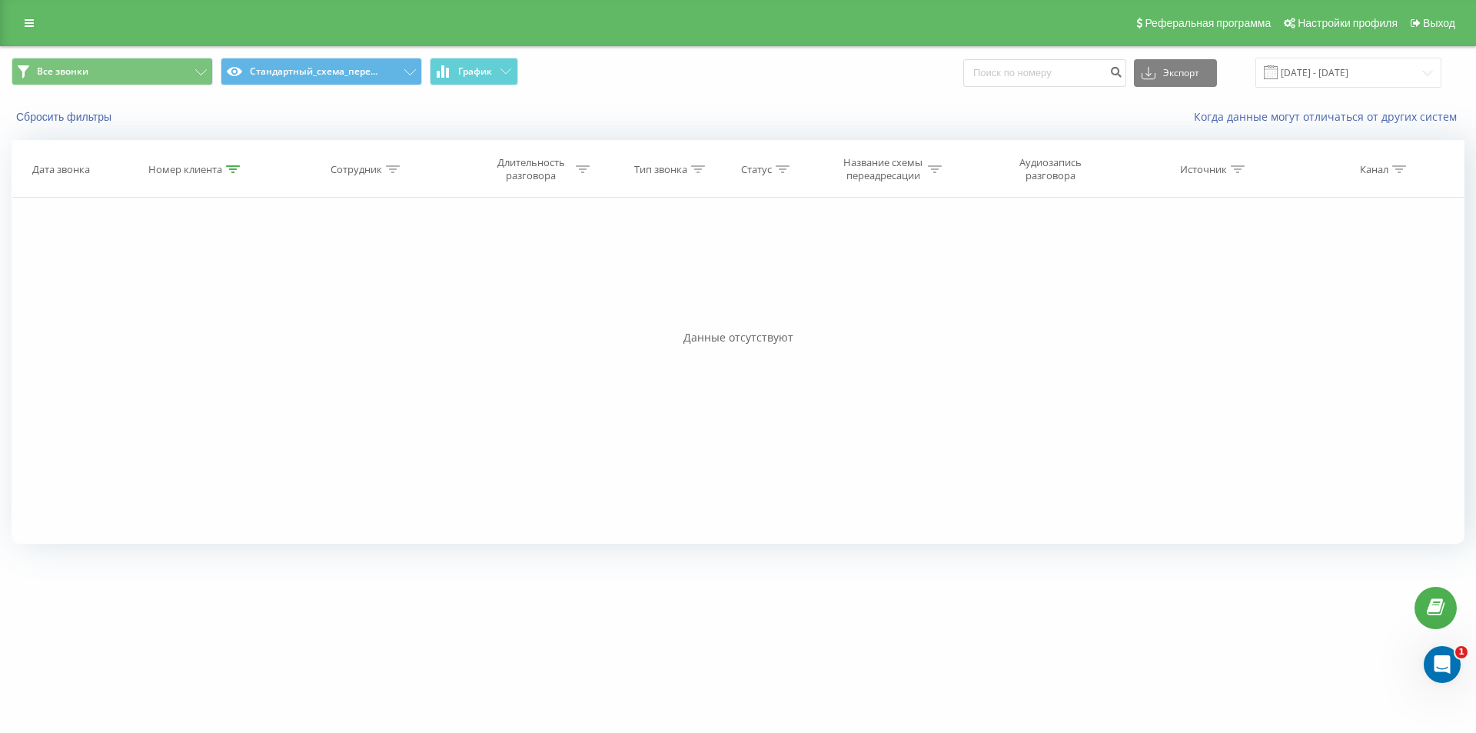
drag, startPoint x: 238, startPoint y: 168, endPoint x: 243, endPoint y: 220, distance: 51.7
click at [238, 169] on icon at bounding box center [233, 169] width 14 height 8
click at [222, 287] on input "380965544841" at bounding box center [195, 279] width 135 height 27
paste input "508246983"
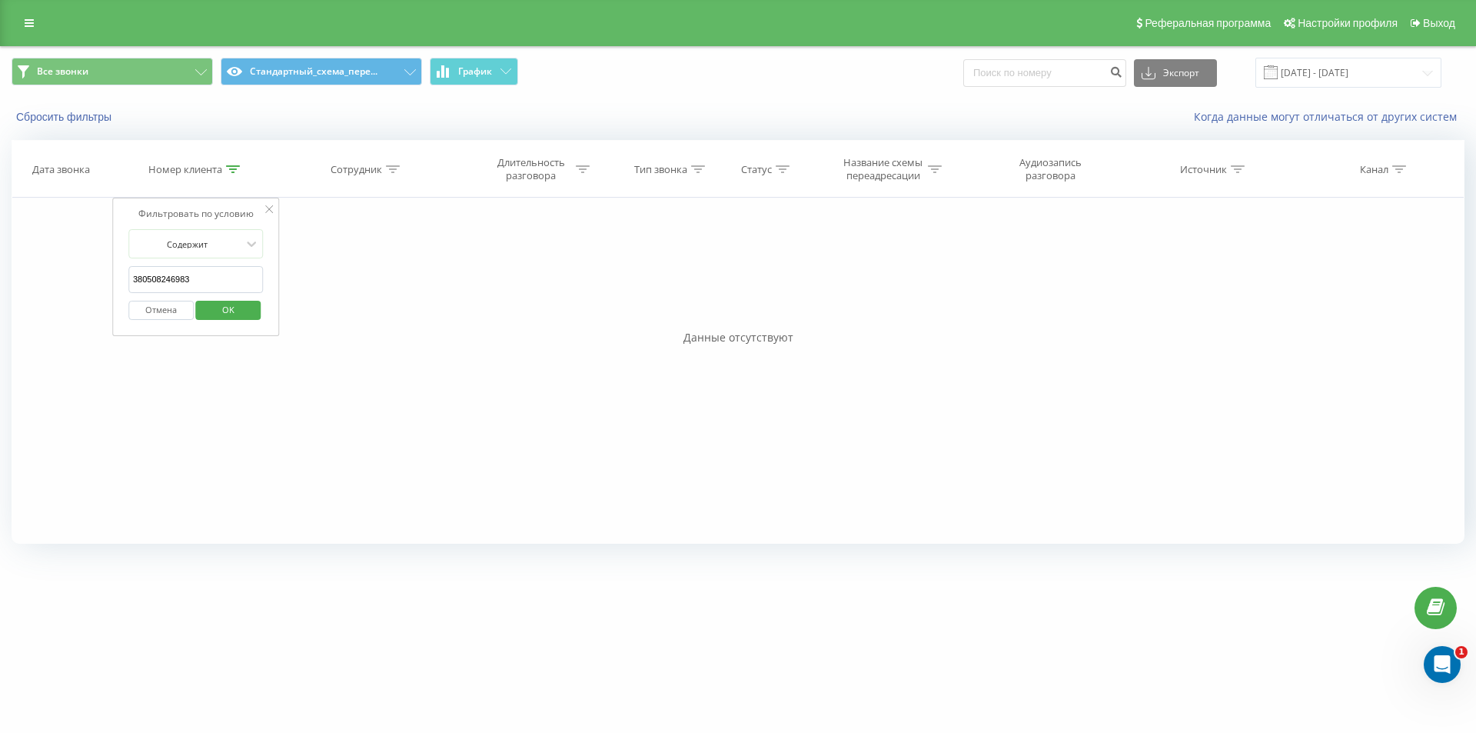
type input "380508246983"
click at [222, 308] on span "OK" at bounding box center [228, 310] width 43 height 24
click at [232, 175] on div at bounding box center [233, 169] width 14 height 13
click at [218, 271] on input "380508246983" at bounding box center [195, 279] width 135 height 27
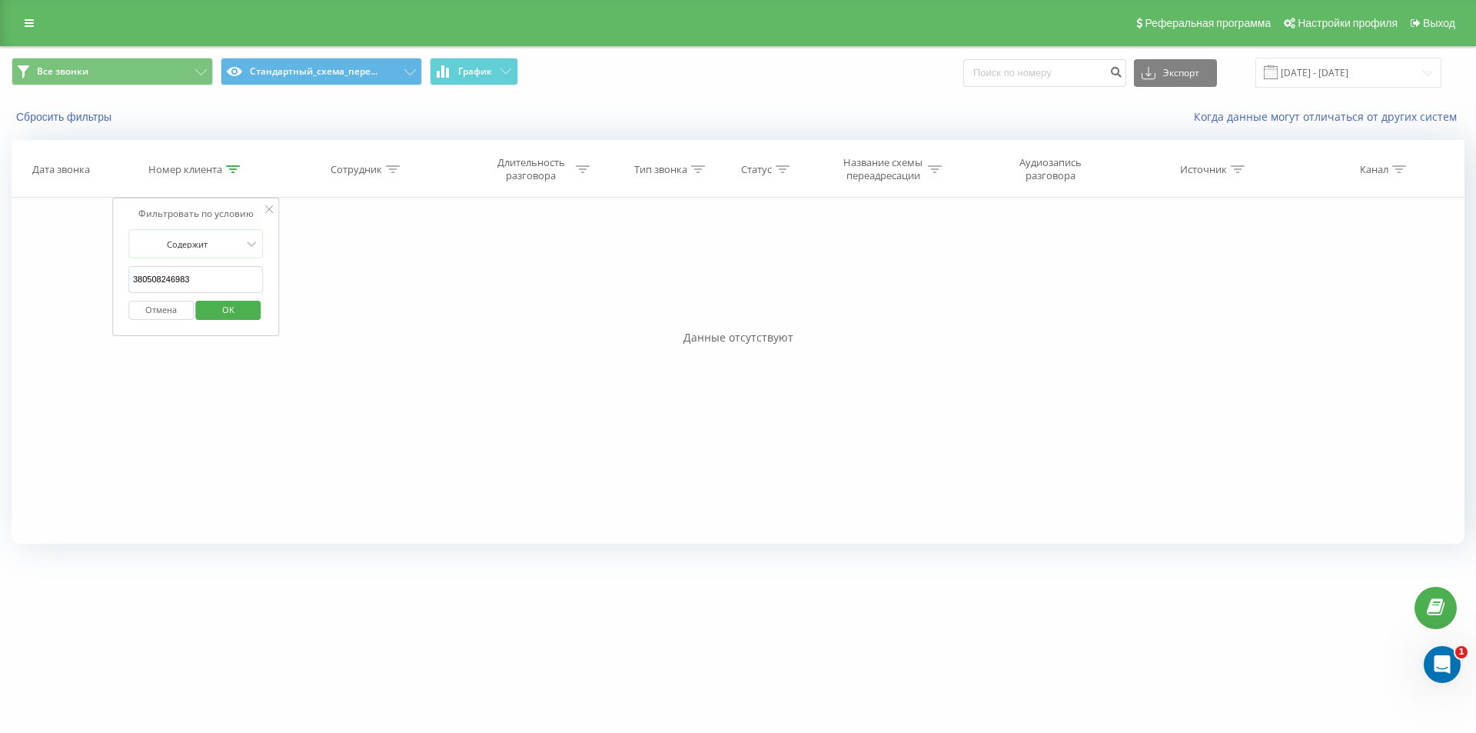
paste input "672905164"
click at [231, 316] on span "OK" at bounding box center [228, 310] width 43 height 24
click at [237, 170] on icon at bounding box center [233, 169] width 14 height 8
click at [208, 273] on input "380672905164" at bounding box center [195, 279] width 135 height 27
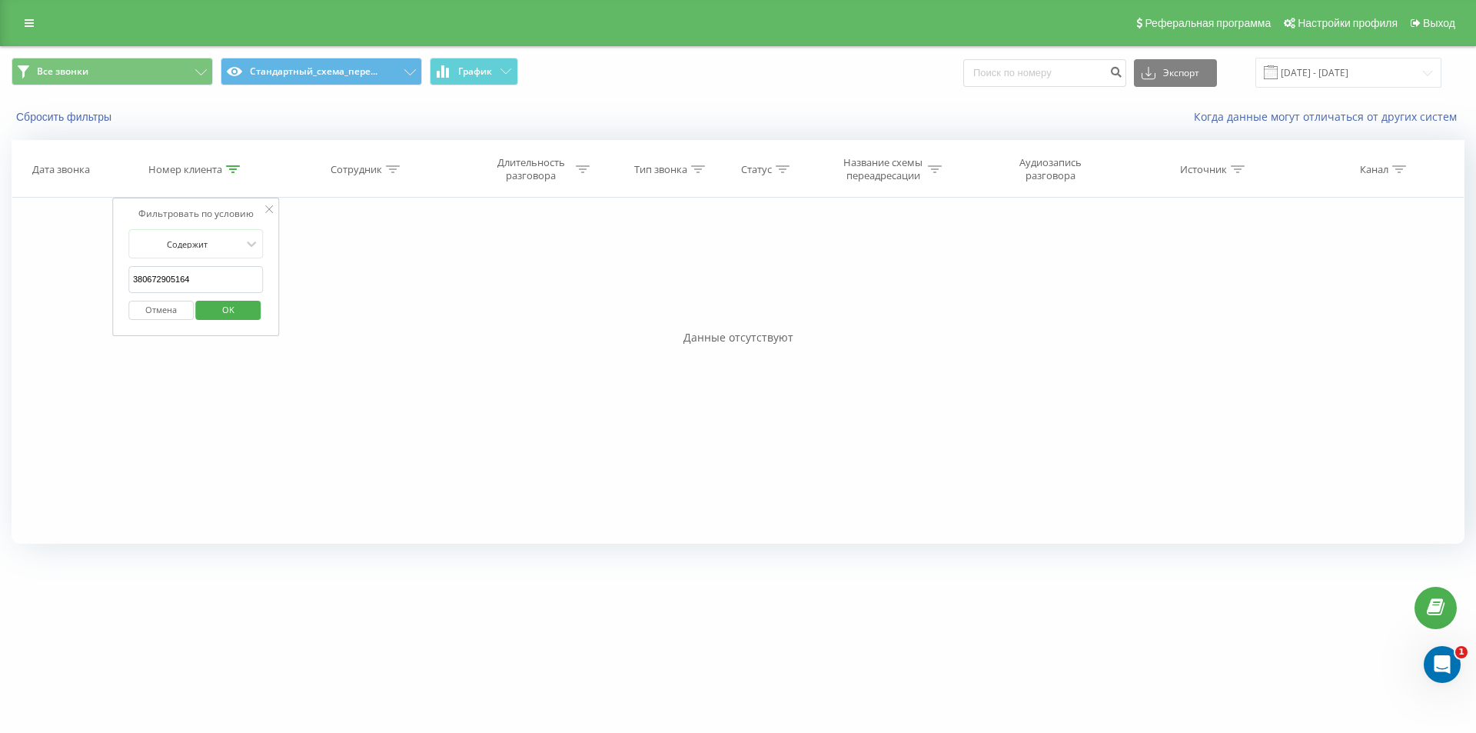
paste input "4545543"
click at [211, 311] on span "OK" at bounding box center [228, 310] width 43 height 24
click at [225, 166] on div "Номер клиента" at bounding box center [193, 169] width 91 height 13
click at [211, 277] on input "380674545543" at bounding box center [195, 279] width 135 height 27
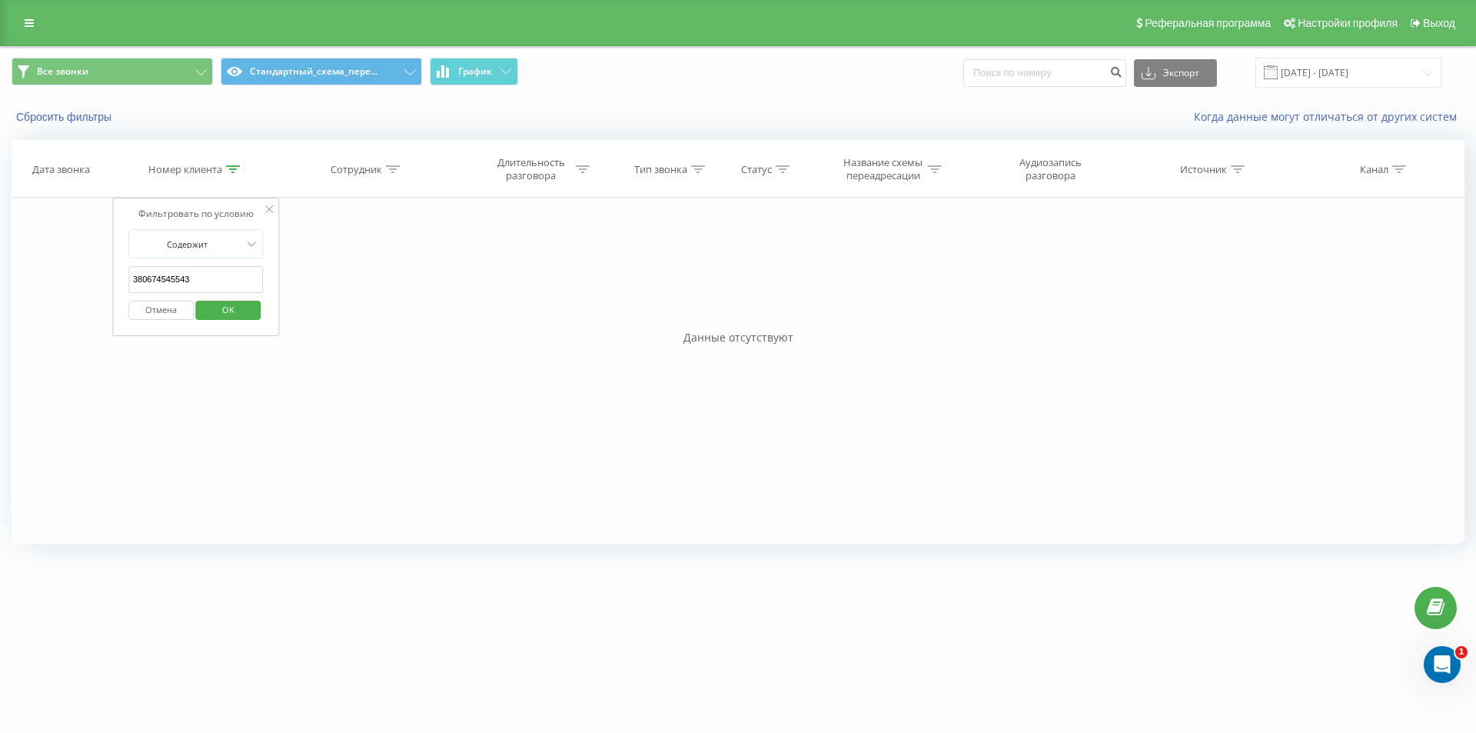
paste input "5400696"
click at [222, 309] on span "OK" at bounding box center [228, 310] width 43 height 24
click at [231, 172] on icon at bounding box center [233, 169] width 14 height 8
click at [201, 277] on input "380675400696" at bounding box center [195, 279] width 135 height 27
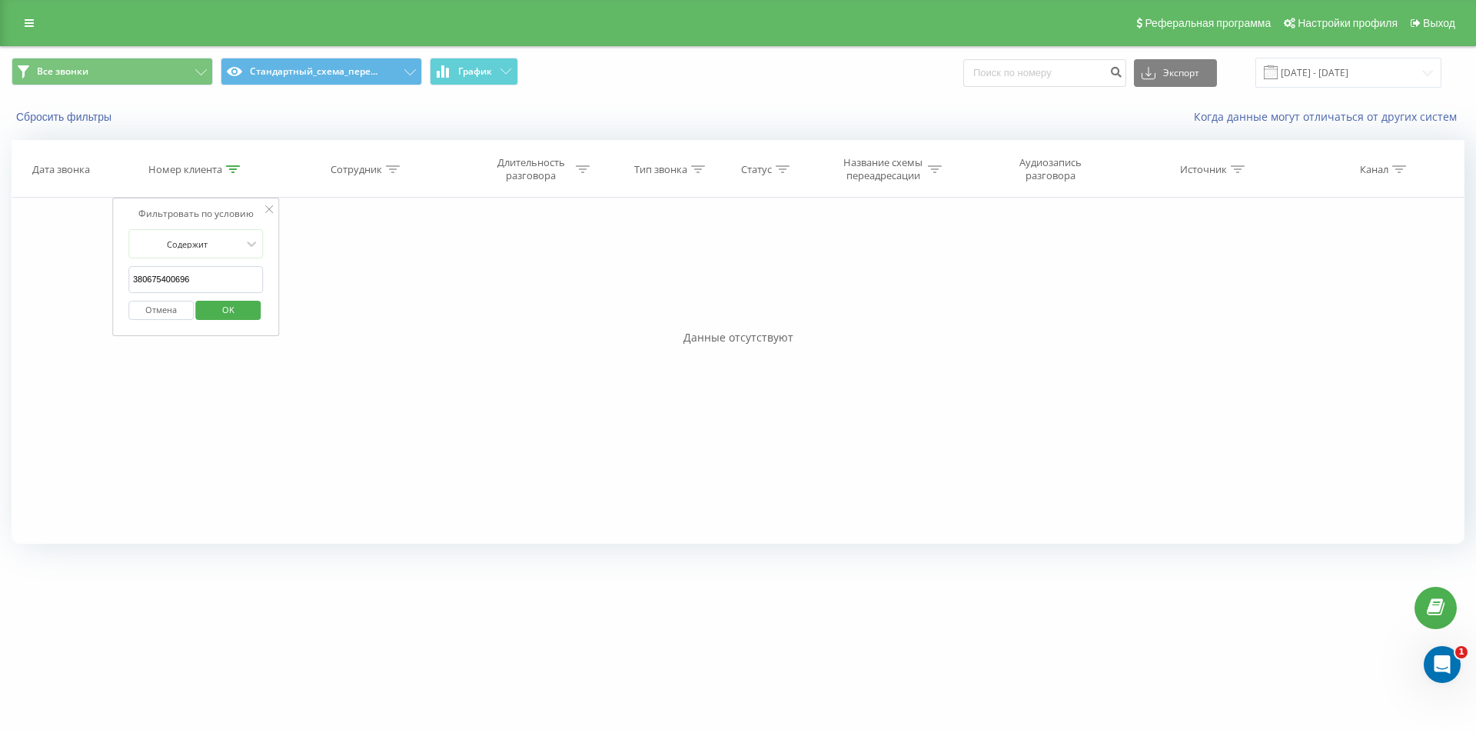
paste input "016144"
click at [214, 301] on span "OK" at bounding box center [228, 310] width 43 height 24
click at [32, 17] on link at bounding box center [29, 23] width 28 height 22
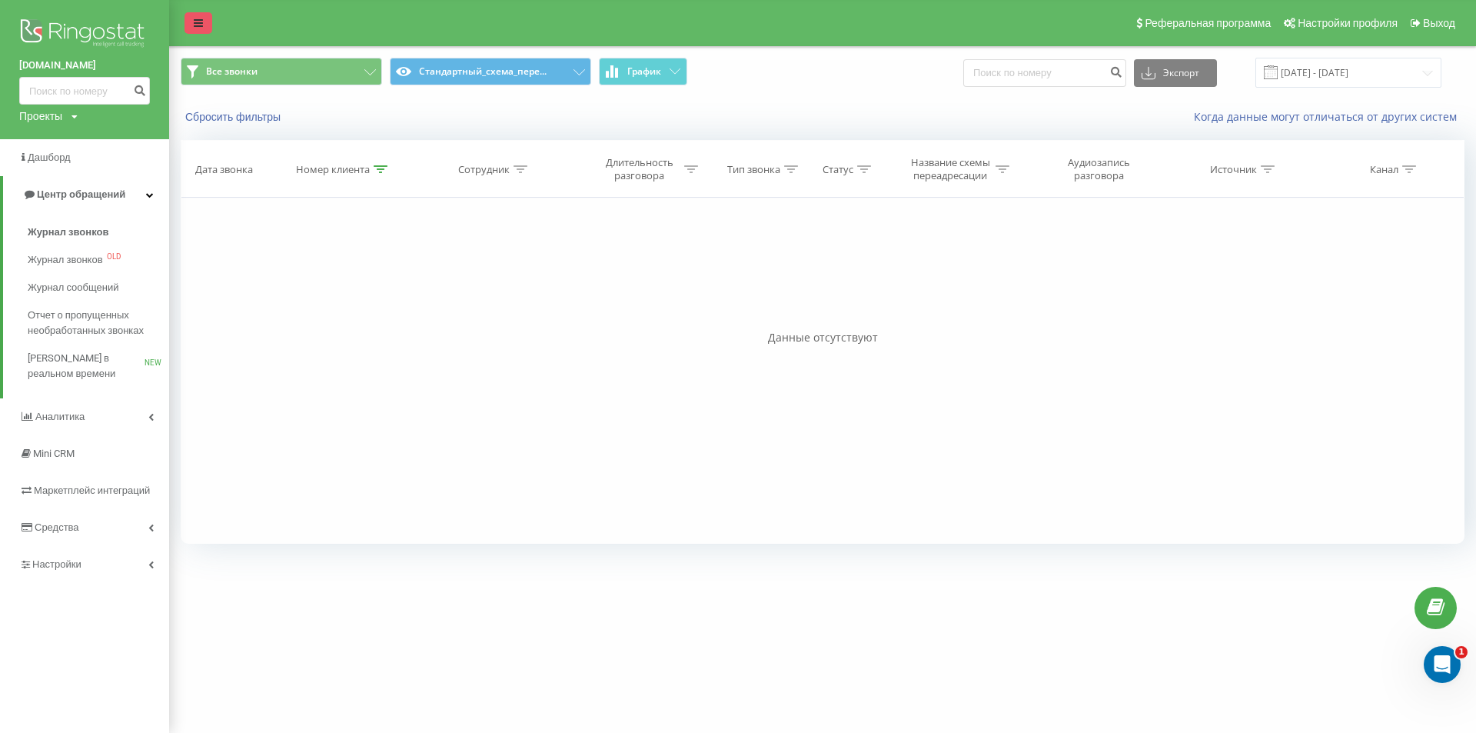
click at [192, 22] on link at bounding box center [199, 23] width 28 height 22
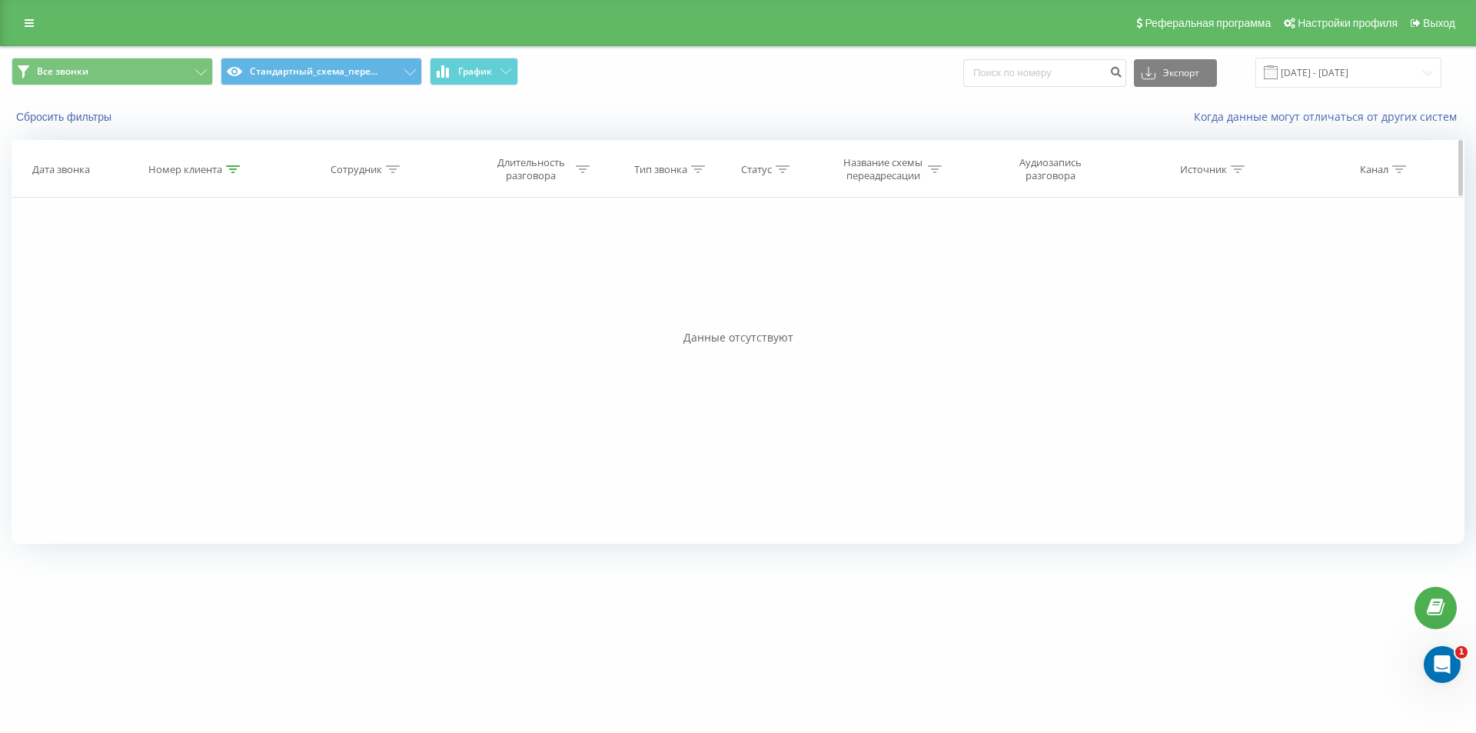
click at [234, 168] on icon at bounding box center [233, 169] width 14 height 8
click at [217, 283] on input "380675016144" at bounding box center [195, 279] width 135 height 27
paste input "4652480"
drag, startPoint x: 218, startPoint y: 308, endPoint x: 108, endPoint y: 7, distance: 320.1
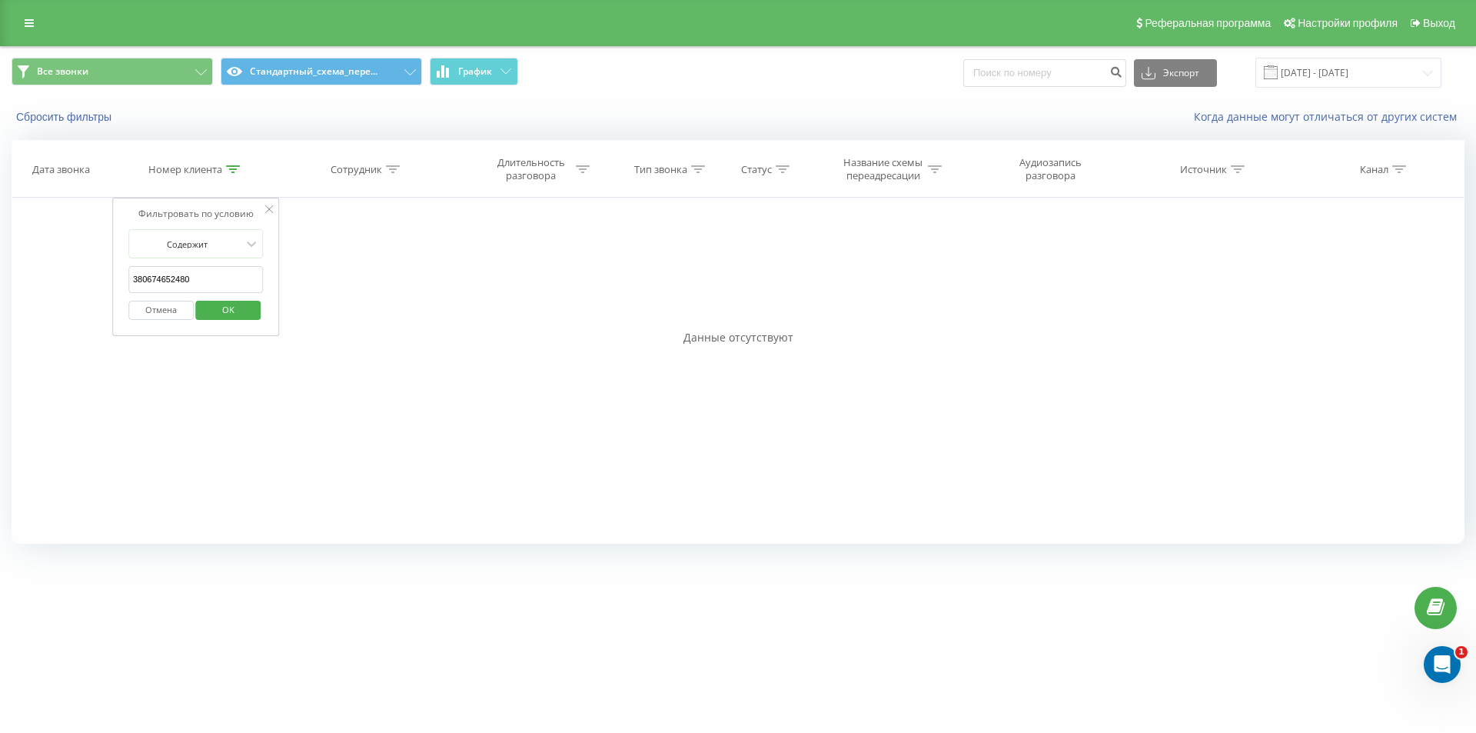
click at [218, 308] on span "OK" at bounding box center [228, 310] width 43 height 24
click at [230, 171] on icon at bounding box center [233, 169] width 14 height 8
click at [203, 276] on input "380674652480" at bounding box center [195, 279] width 135 height 27
paste input "983293218"
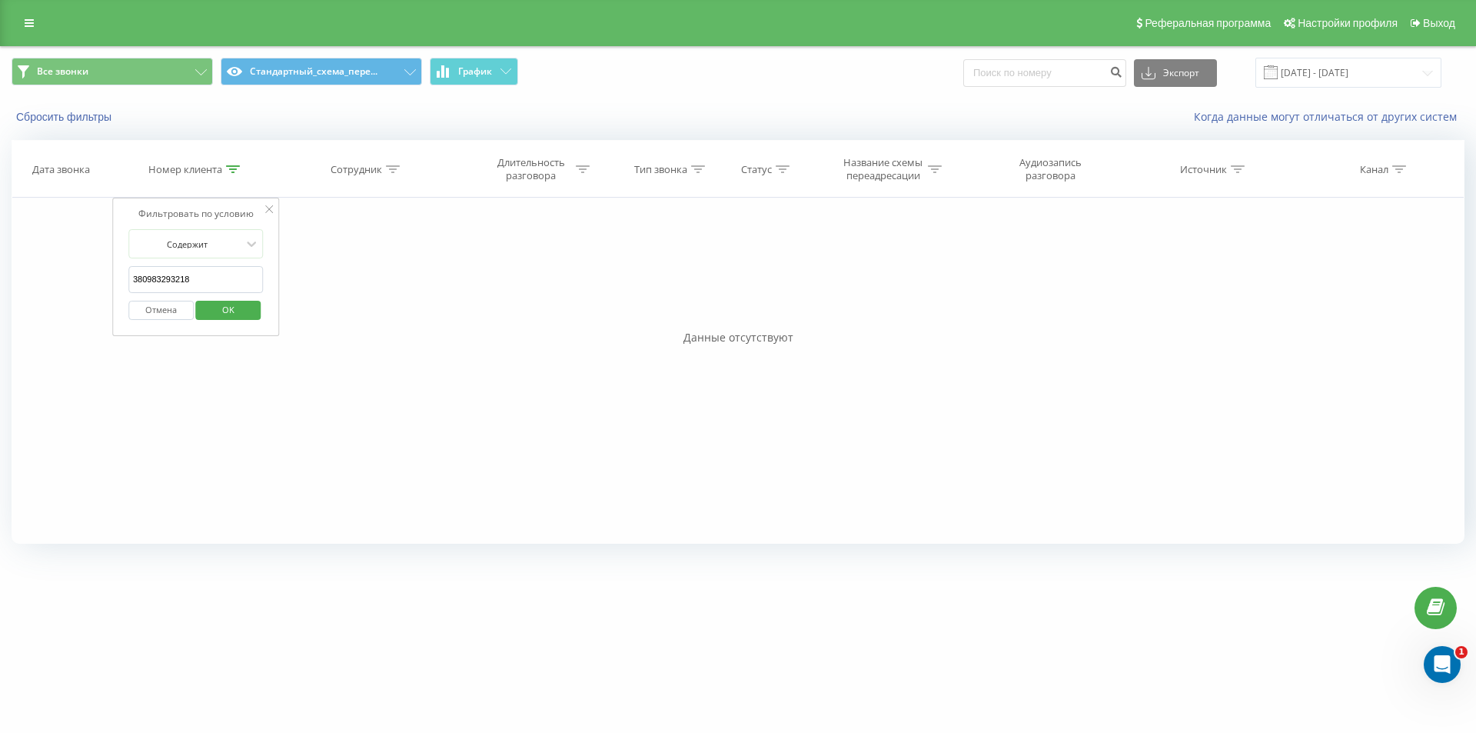
click at [215, 309] on span "OK" at bounding box center [228, 310] width 43 height 24
click at [238, 168] on icon at bounding box center [233, 169] width 14 height 8
click at [236, 275] on input "380983293218" at bounding box center [195, 279] width 135 height 27
paste input "99556681"
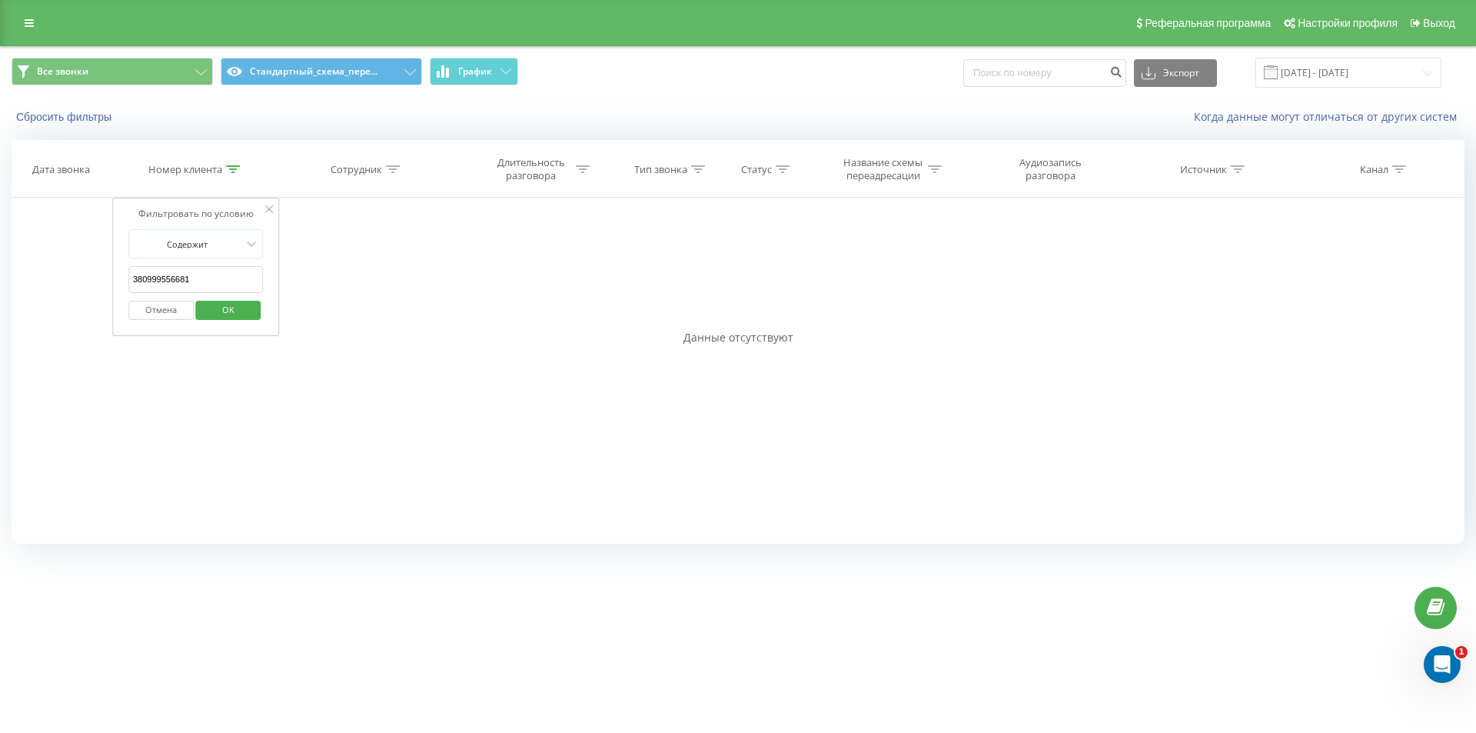
click at [221, 314] on span "OK" at bounding box center [228, 310] width 43 height 24
click at [229, 165] on icon at bounding box center [233, 169] width 14 height 8
click at [202, 278] on input "380999556681" at bounding box center [195, 279] width 135 height 27
paste input "36546164"
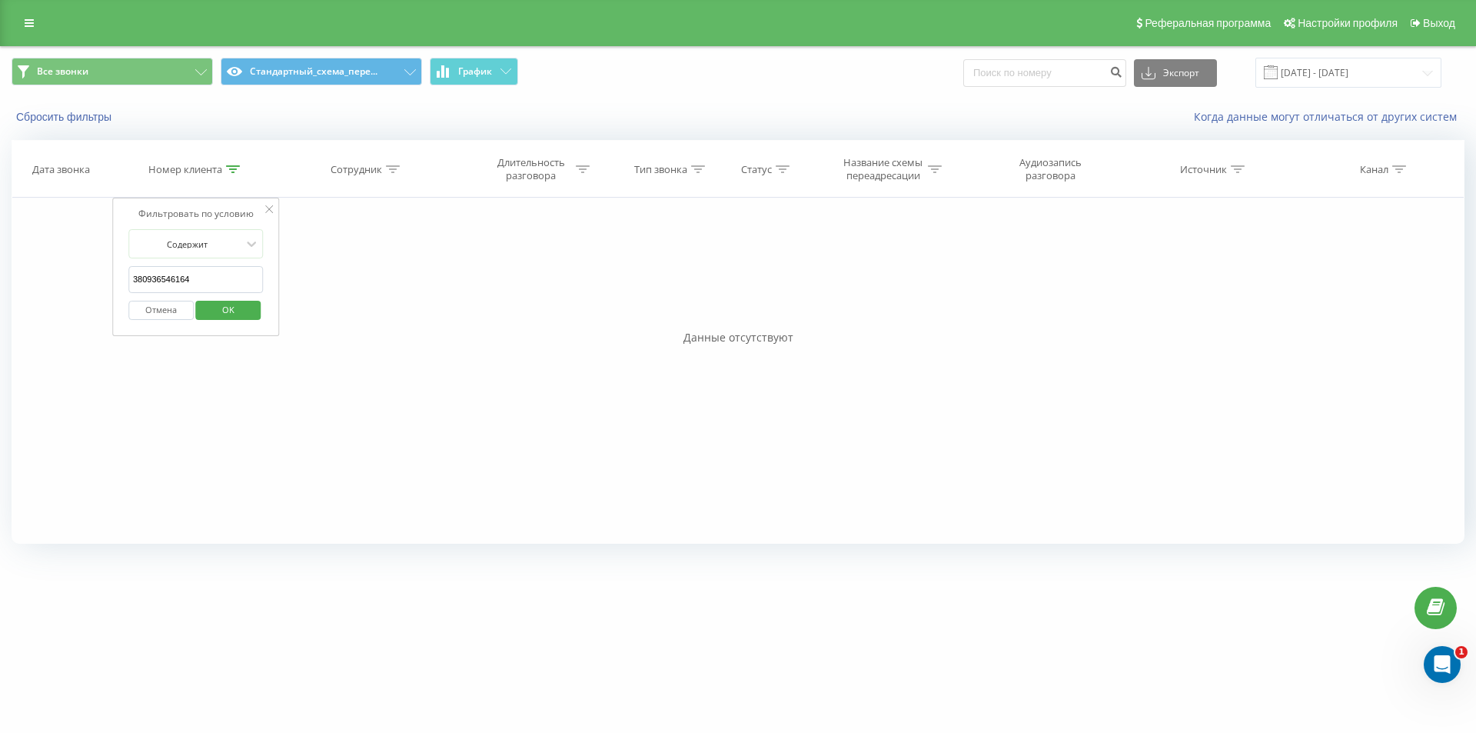
click at [216, 304] on span "OK" at bounding box center [228, 310] width 43 height 24
click at [237, 165] on icon at bounding box center [233, 169] width 14 height 8
click at [215, 268] on input "380936546164" at bounding box center [195, 279] width 135 height 27
paste input "509274742"
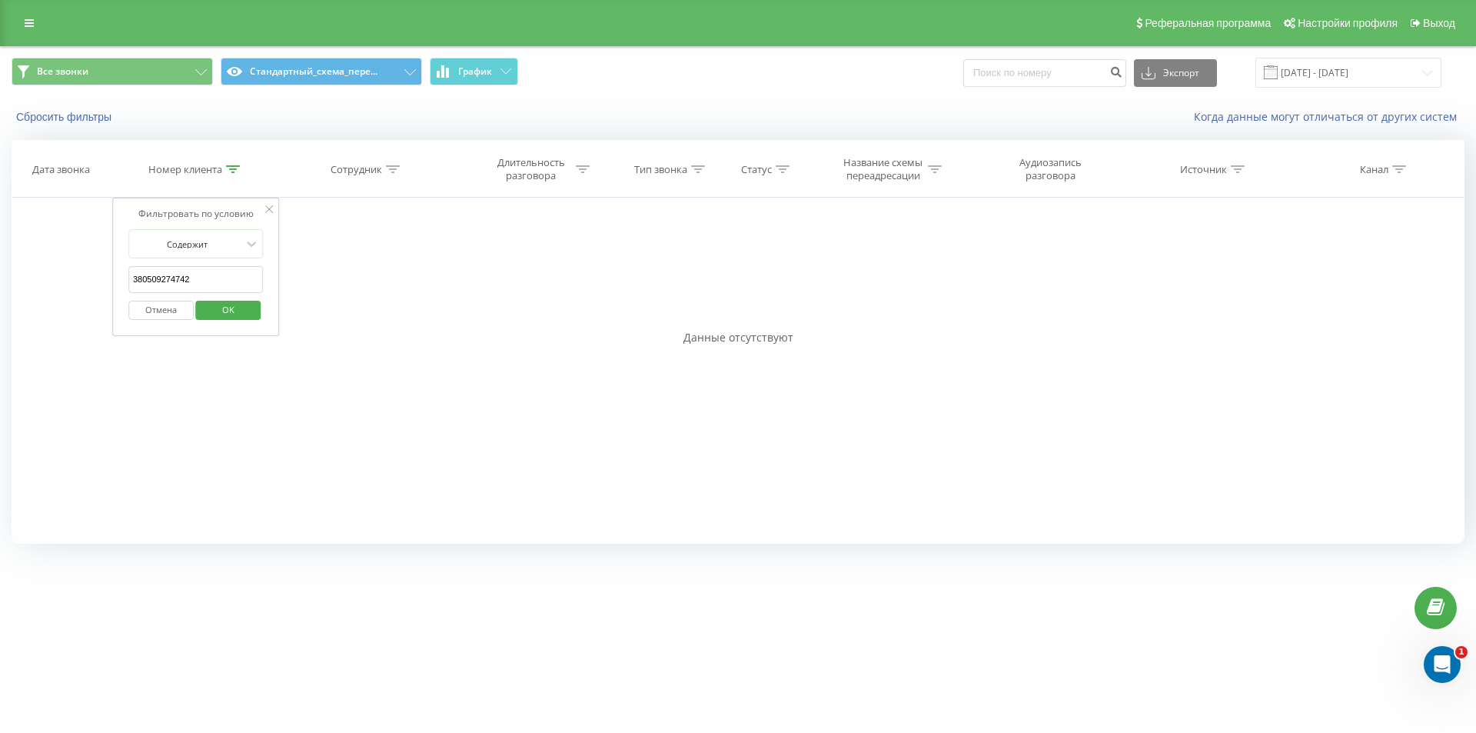
click at [213, 309] on span "OK" at bounding box center [228, 310] width 43 height 24
click at [222, 171] on div "Номер клиента" at bounding box center [185, 169] width 74 height 13
click at [213, 268] on input "380509274742" at bounding box center [195, 279] width 135 height 27
paste input "63433331"
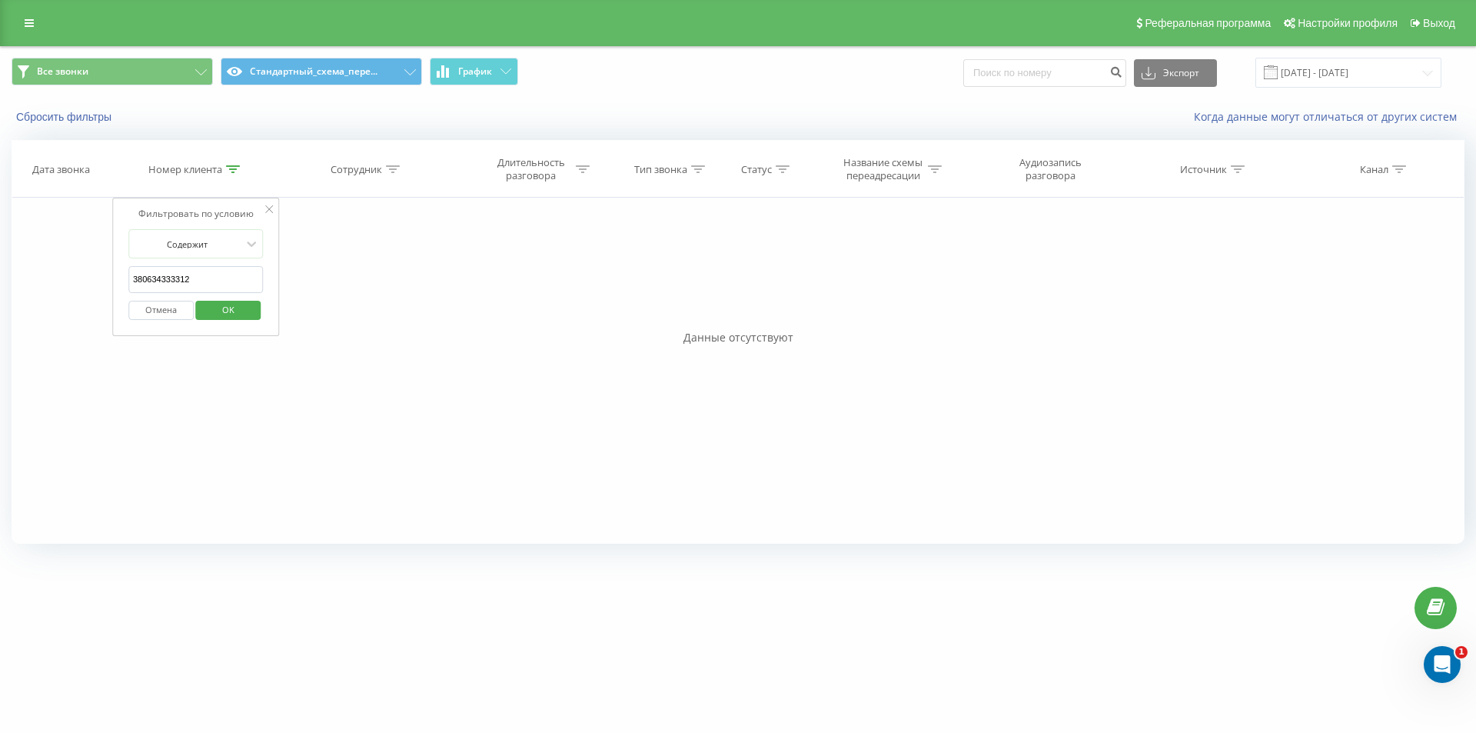
click at [219, 311] on span "OK" at bounding box center [228, 310] width 43 height 24
drag, startPoint x: 229, startPoint y: 171, endPoint x: 209, endPoint y: 264, distance: 95.2
click at [229, 173] on div at bounding box center [233, 169] width 14 height 13
click at [206, 270] on input "380634333312" at bounding box center [195, 279] width 135 height 27
click at [204, 274] on input "380634333312" at bounding box center [195, 279] width 135 height 27
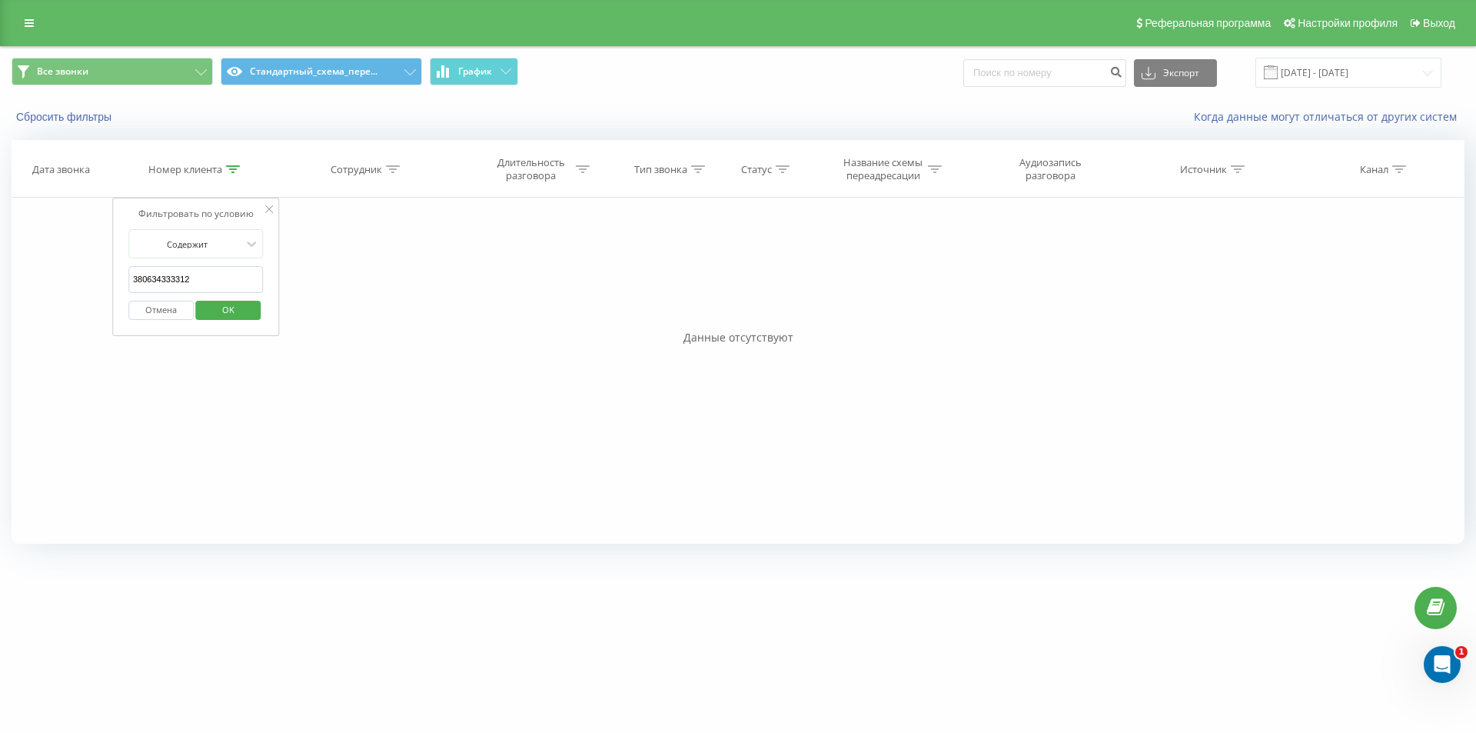
click at [204, 274] on input "380634333312" at bounding box center [195, 279] width 135 height 27
paste input "503108117"
click at [215, 310] on span "OK" at bounding box center [228, 310] width 43 height 24
click at [232, 171] on icon at bounding box center [233, 169] width 14 height 8
click at [225, 290] on input "380503108117" at bounding box center [195, 279] width 135 height 27
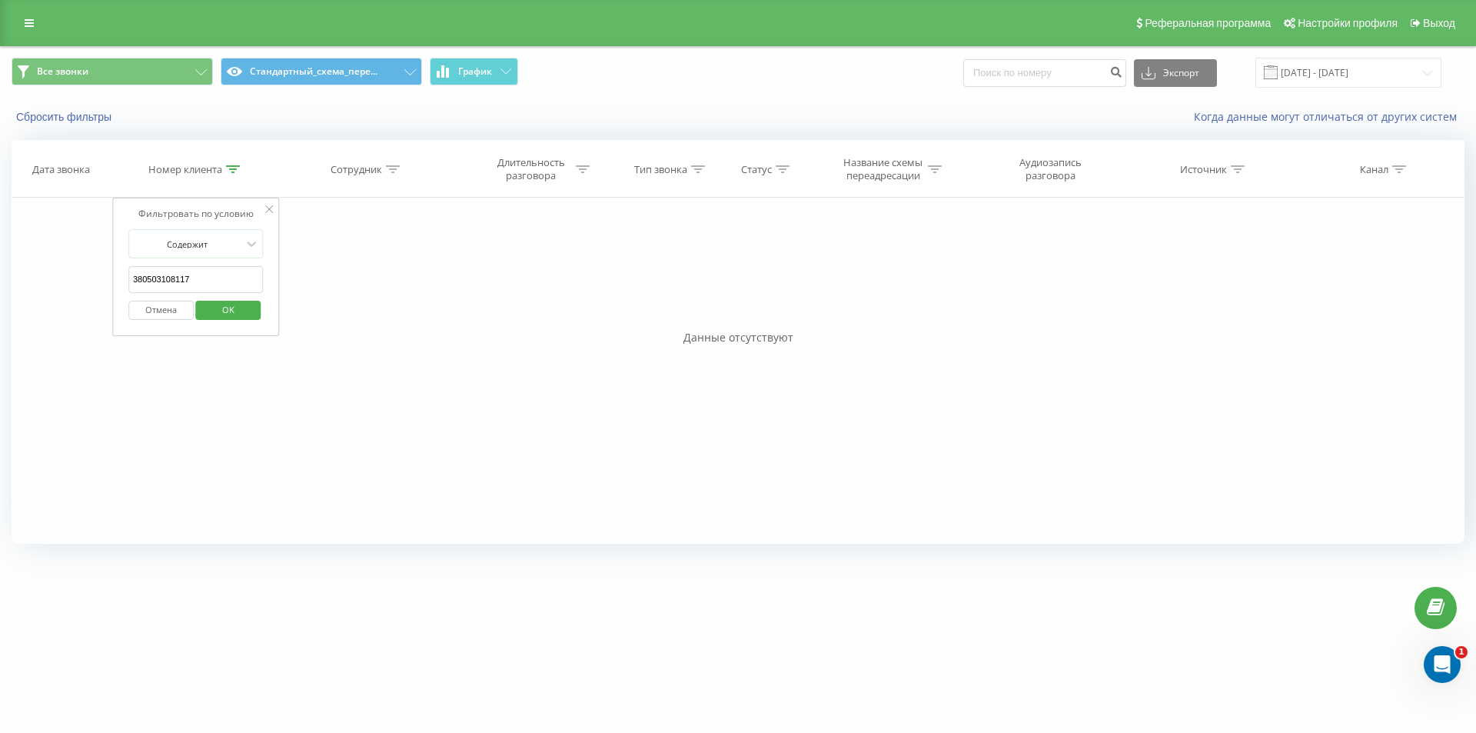
click at [225, 290] on input "380503108117" at bounding box center [195, 279] width 135 height 27
paste input "934423333"
click at [221, 304] on span "OK" at bounding box center [228, 310] width 43 height 24
click at [230, 169] on icon at bounding box center [233, 169] width 14 height 8
click at [202, 291] on input "380934423333" at bounding box center [195, 279] width 135 height 27
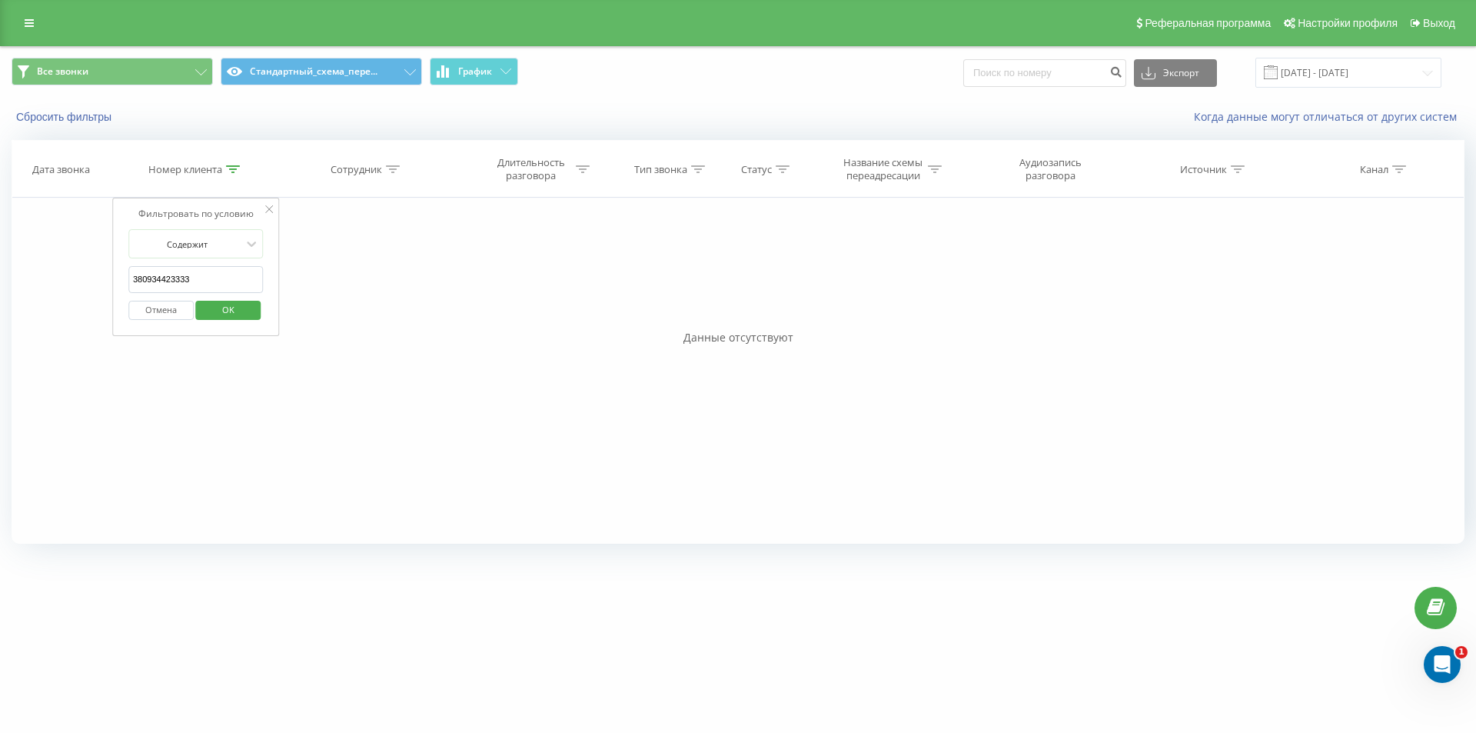
click at [202, 291] on input "380934423333" at bounding box center [195, 279] width 135 height 27
paste input "41798633356"
type input "41798633356"
click at [215, 312] on span "OK" at bounding box center [228, 310] width 43 height 24
